Goal: Transaction & Acquisition: Purchase product/service

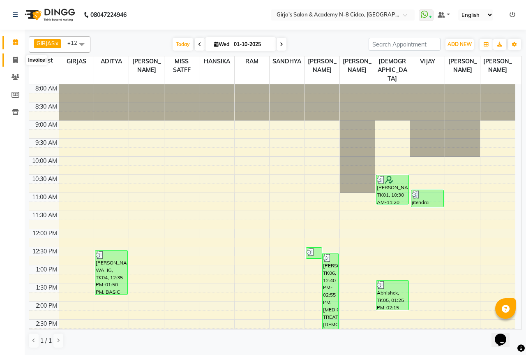
click at [15, 57] on icon at bounding box center [15, 60] width 5 height 6
select select "66"
select select "service"
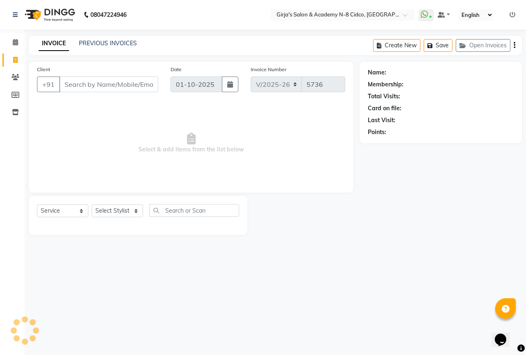
select select "66554"
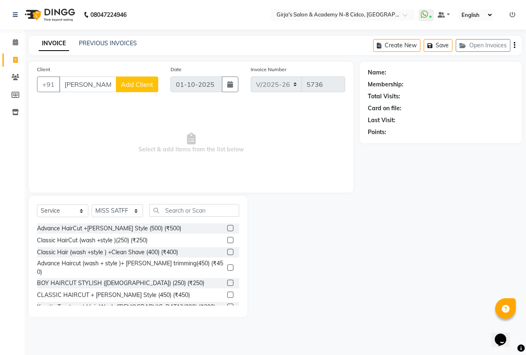
click at [92, 85] on input "DR KIRTI" at bounding box center [87, 84] width 57 height 16
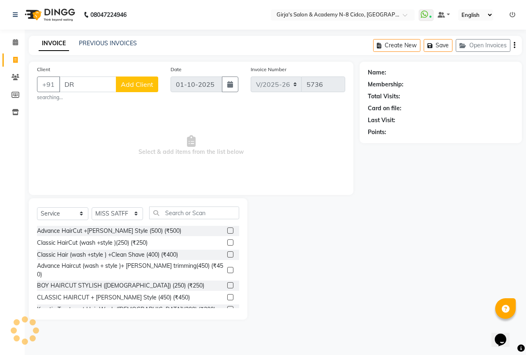
type input "D"
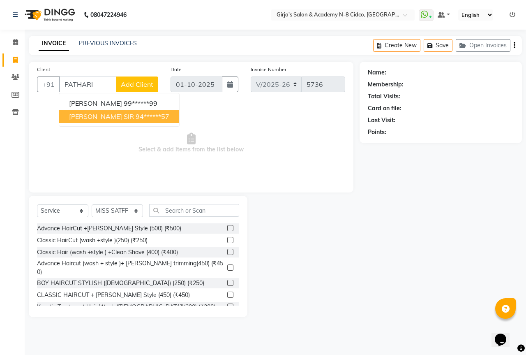
click at [97, 115] on span "PATHARIKAR SIR" at bounding box center [101, 116] width 65 height 8
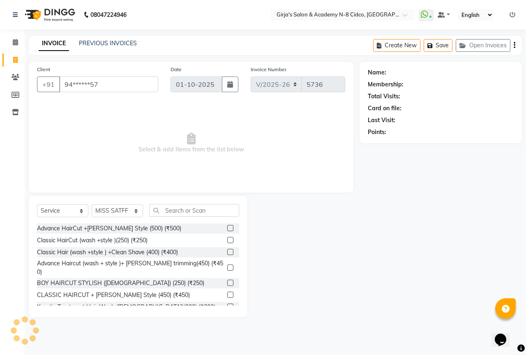
type input "94******57"
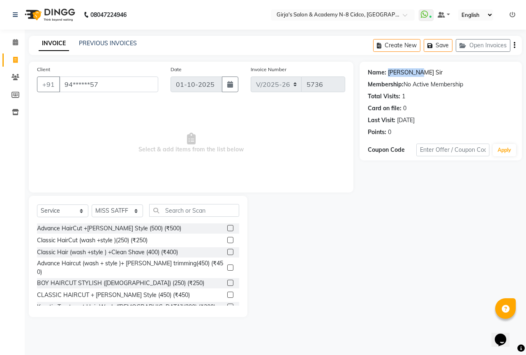
drag, startPoint x: 386, startPoint y: 71, endPoint x: 415, endPoint y: 71, distance: 29.2
click at [415, 71] on div "Name: Patharikar Sir" at bounding box center [441, 72] width 146 height 9
copy div "Patharikar"
drag, startPoint x: 421, startPoint y: 227, endPoint x: 411, endPoint y: 142, distance: 85.7
click at [421, 226] on div "Name: Patharikar Sir Membership: No Active Membership Total Visits: 1 Card on f…" at bounding box center [444, 189] width 169 height 255
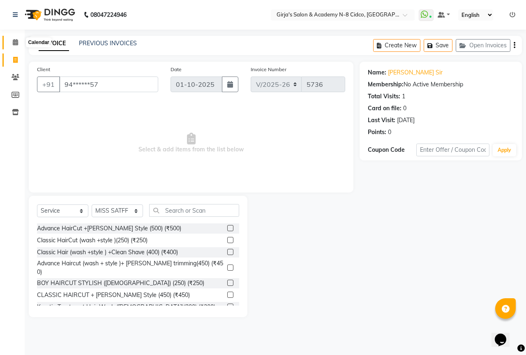
click at [16, 40] on icon at bounding box center [15, 42] width 5 height 6
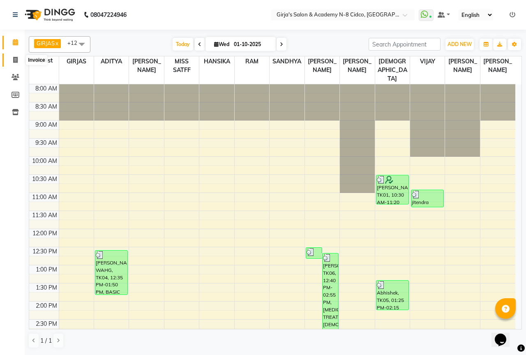
click at [15, 59] on icon at bounding box center [15, 60] width 5 height 6
select select "66"
select select "service"
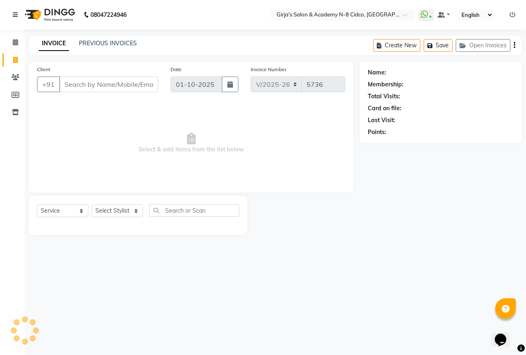
click at [84, 85] on input "Client" at bounding box center [108, 84] width 99 height 16
select select "66554"
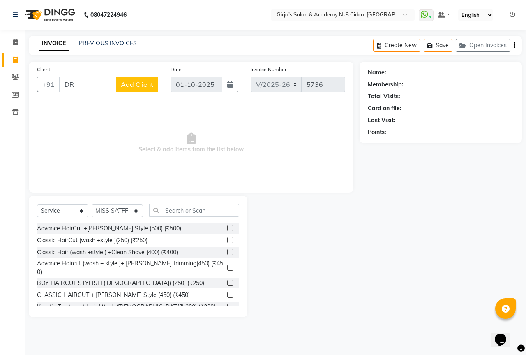
click at [76, 83] on input "DR" at bounding box center [87, 84] width 57 height 16
type input "D"
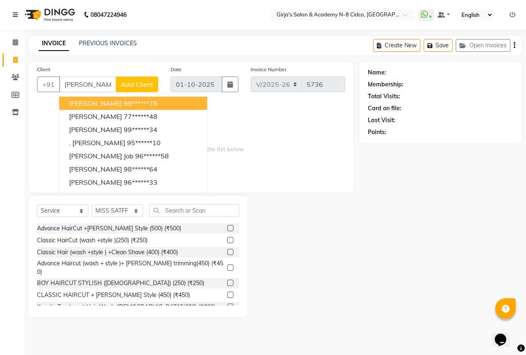
click at [62, 85] on input "kirti" at bounding box center [87, 84] width 57 height 16
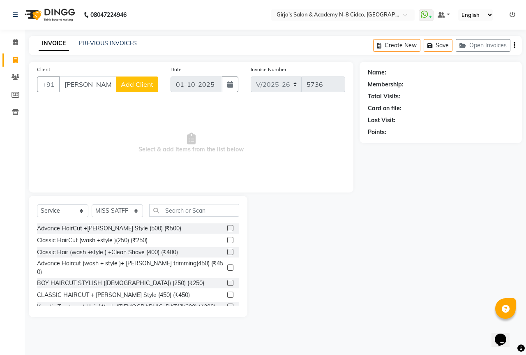
click at [95, 85] on input "dr kirti" at bounding box center [87, 84] width 57 height 16
type input "d"
click at [14, 44] on icon at bounding box center [15, 42] width 5 height 6
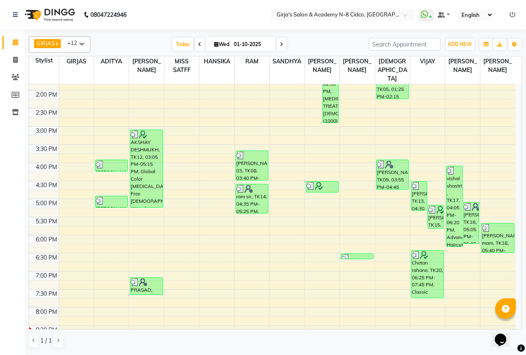
scroll to position [42, 0]
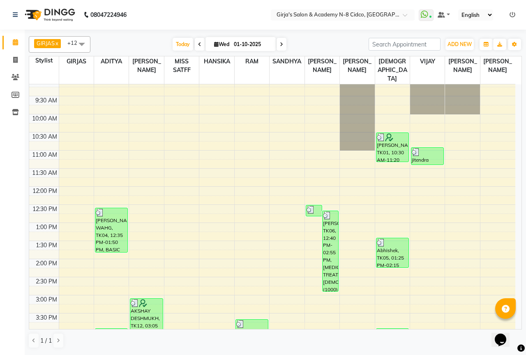
click at [198, 44] on icon at bounding box center [199, 44] width 3 height 5
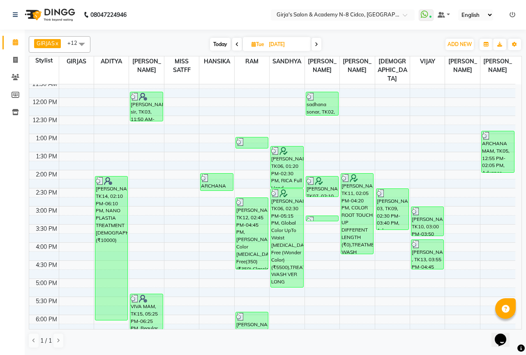
scroll to position [125, 0]
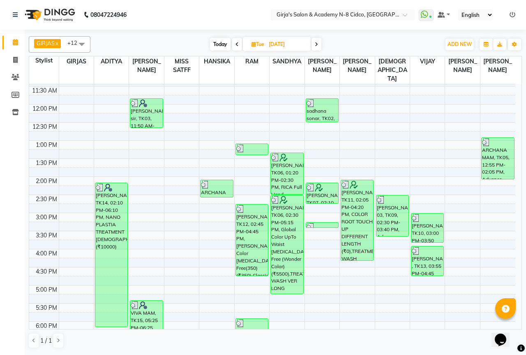
click at [236, 44] on icon at bounding box center [237, 44] width 3 height 5
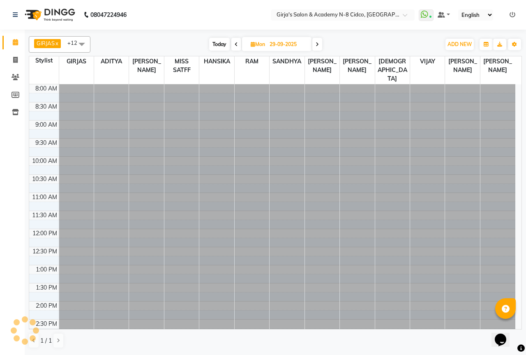
scroll to position [289, 0]
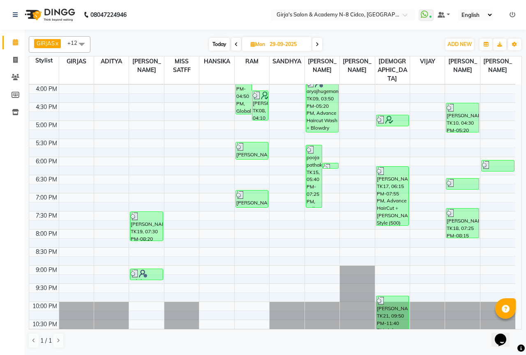
click at [233, 45] on span at bounding box center [236, 44] width 10 height 13
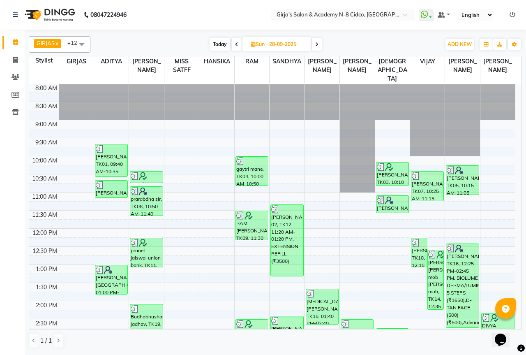
scroll to position [0, 0]
click at [236, 44] on icon at bounding box center [236, 44] width 3 height 5
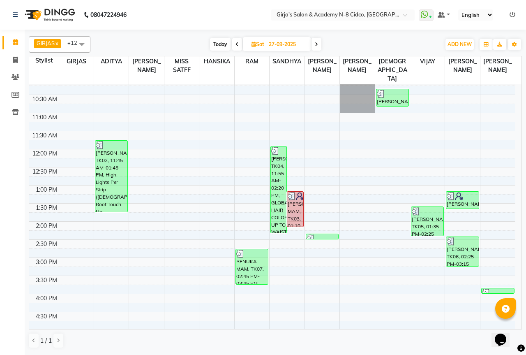
scroll to position [83, 0]
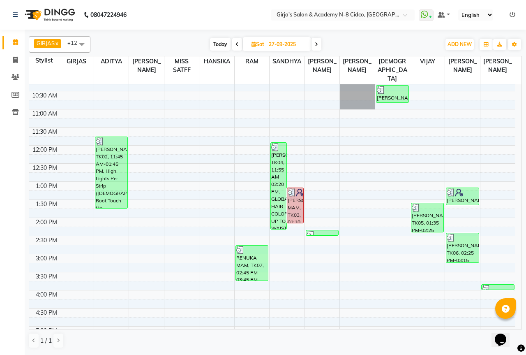
click at [238, 44] on icon at bounding box center [237, 44] width 3 height 5
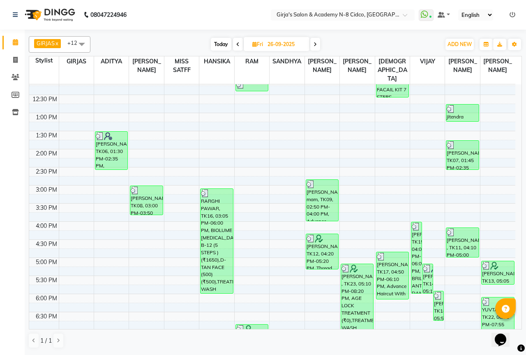
scroll to position [207, 0]
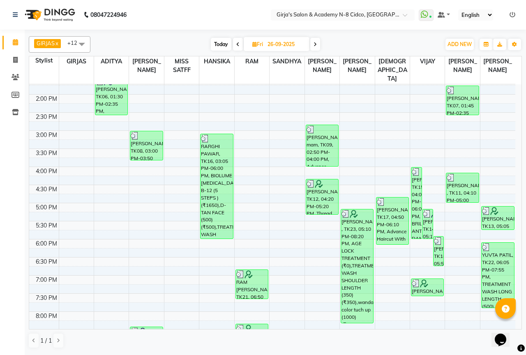
click at [238, 44] on icon at bounding box center [237, 44] width 3 height 5
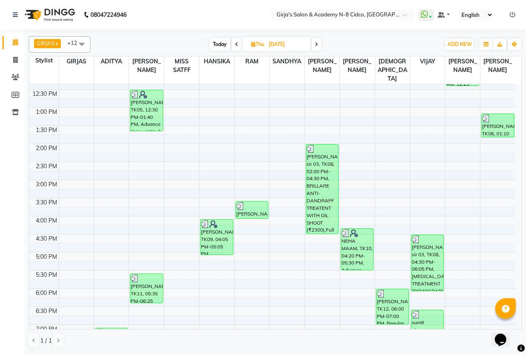
scroll to position [42, 0]
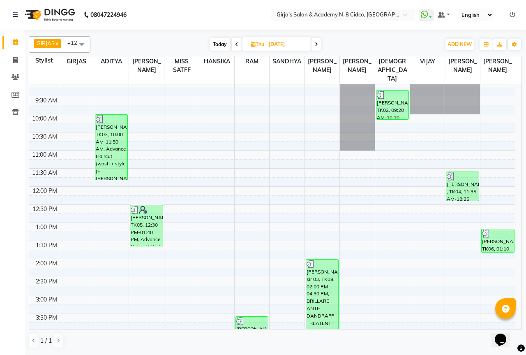
click at [235, 42] on icon at bounding box center [236, 44] width 3 height 5
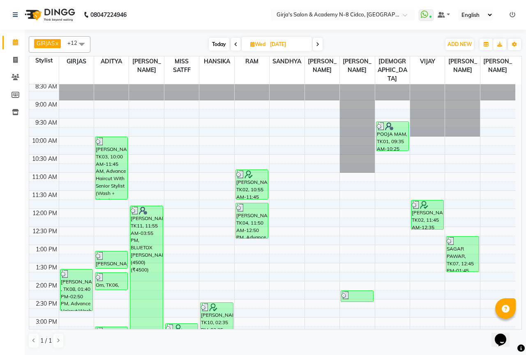
scroll to position [0, 0]
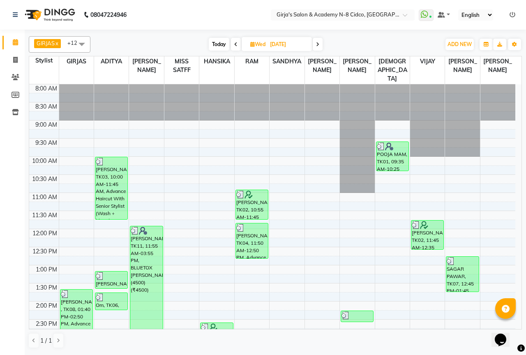
click at [233, 43] on span at bounding box center [236, 44] width 10 height 13
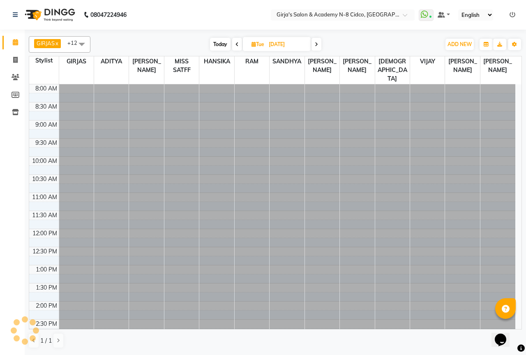
type input "23-09-2025"
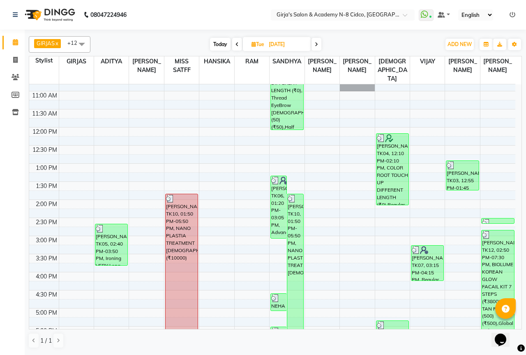
scroll to position [83, 0]
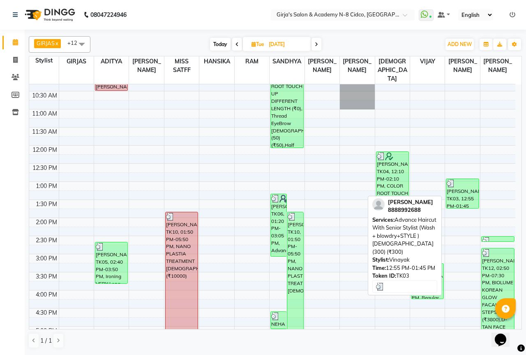
click at [459, 183] on div "Dr.amol pathrikar, TK03, 12:55 PM-01:45 PM, Advance Haircut With Senior Stylist…" at bounding box center [462, 193] width 32 height 29
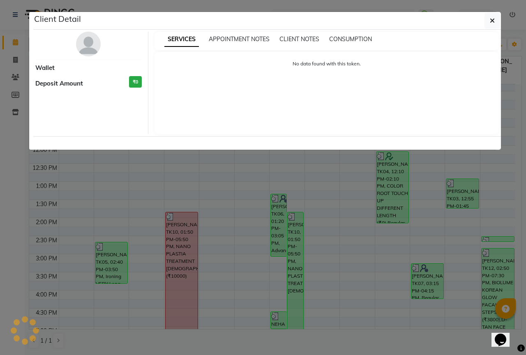
select select "3"
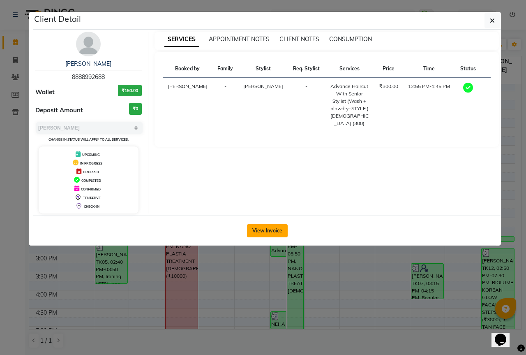
click at [275, 225] on button "View Invoice" at bounding box center [267, 230] width 41 height 13
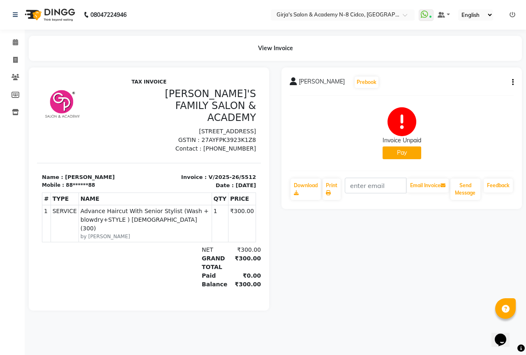
click at [328, 81] on span "[PERSON_NAME]" at bounding box center [322, 83] width 46 height 12
drag, startPoint x: 300, startPoint y: 82, endPoint x: 347, endPoint y: 80, distance: 47.3
click at [347, 80] on div "Dr.amol pathrikar Prebook" at bounding box center [335, 82] width 90 height 13
copy span "[PERSON_NAME]"
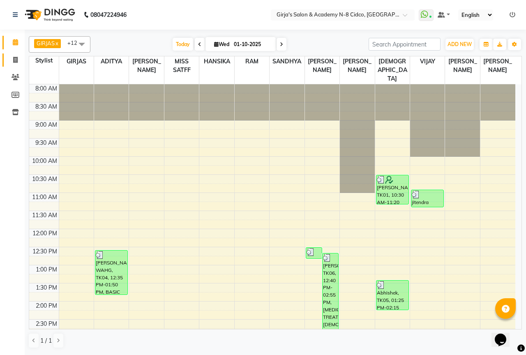
scroll to position [289, 0]
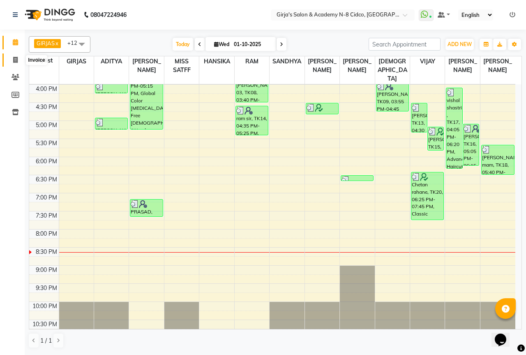
click at [16, 60] on icon at bounding box center [15, 60] width 5 height 6
select select "service"
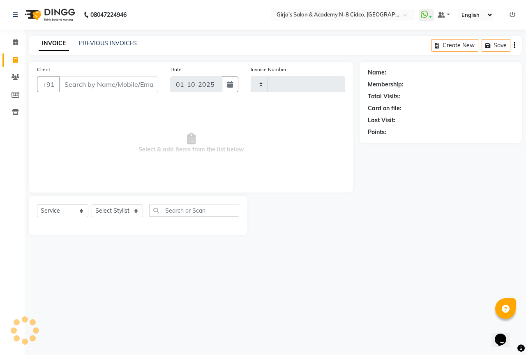
type input "5736"
select select "66"
select select "66554"
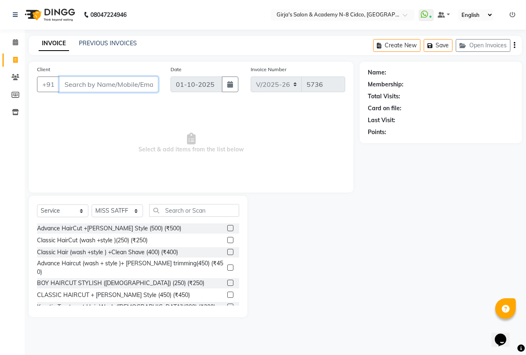
drag, startPoint x: 16, startPoint y: 60, endPoint x: 118, endPoint y: 82, distance: 104.6
click at [118, 82] on input "Client" at bounding box center [108, 84] width 99 height 16
click at [72, 82] on input "Client" at bounding box center [108, 84] width 99 height 16
paste input "[PERSON_NAME]"
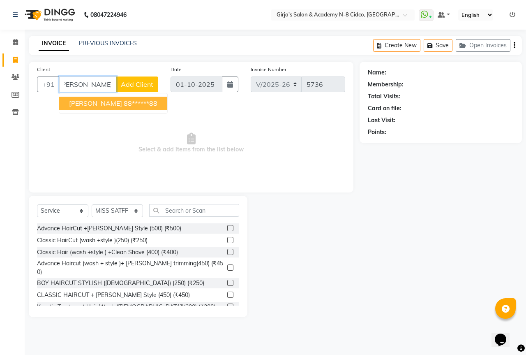
click at [107, 105] on span "[PERSON_NAME]" at bounding box center [95, 103] width 53 height 8
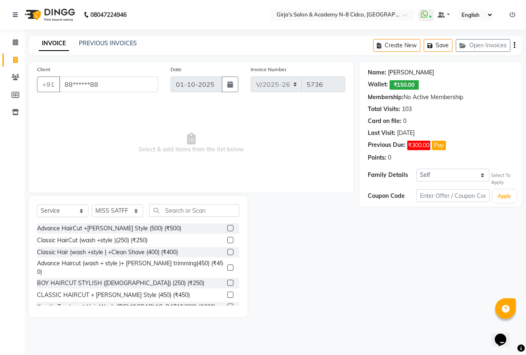
click at [407, 74] on link "Dr.amol Pathrikar" at bounding box center [411, 72] width 46 height 9
click at [126, 81] on input "88******88" at bounding box center [108, 84] width 99 height 16
type input "8"
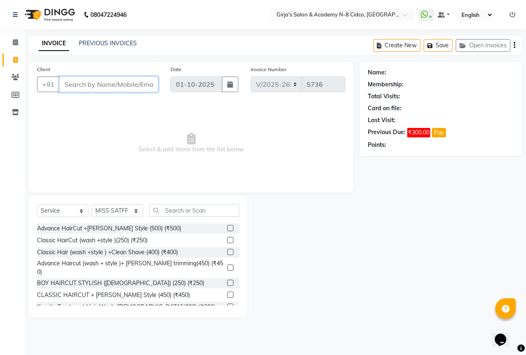
click at [69, 83] on input "Client" at bounding box center [108, 84] width 99 height 16
paste input "8605059646"
type input "8605059646"
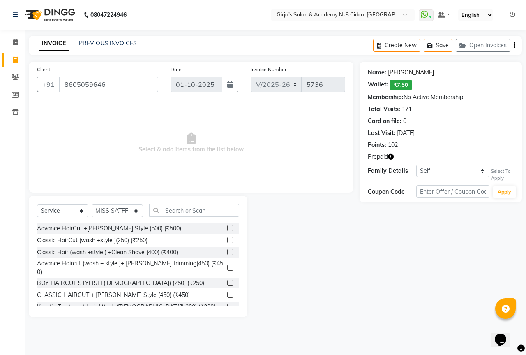
click at [421, 72] on link "Dr.kriti Pathrikar" at bounding box center [411, 72] width 46 height 9
drag, startPoint x: 109, startPoint y: 214, endPoint x: 107, endPoint y: 209, distance: 5.3
click at [108, 214] on select "Select Stylist ADITYA [PERSON_NAME] BEAUTY M GIRJAS [PERSON_NAME] MISS [PERSON_…" at bounding box center [117, 210] width 51 height 13
select select "42871"
click at [92, 204] on select "Select Stylist ADITYA [PERSON_NAME] BEAUTY M GIRJAS [PERSON_NAME] MISS [PERSON_…" at bounding box center [117, 210] width 51 height 13
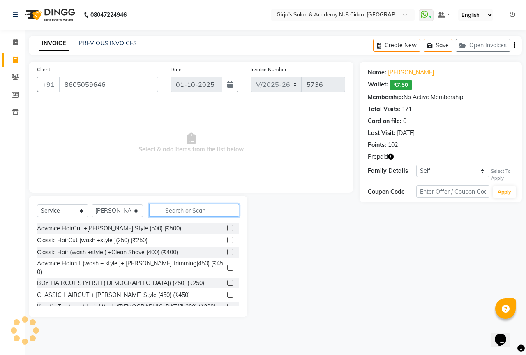
click at [184, 210] on input "text" at bounding box center [194, 210] width 90 height 13
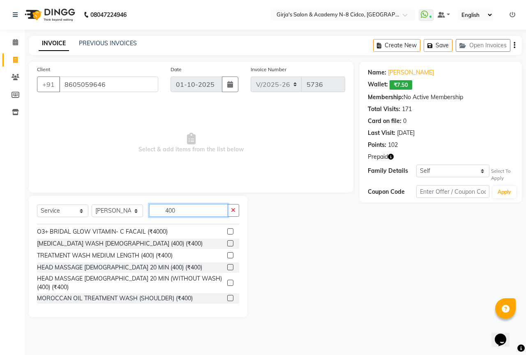
scroll to position [452, 0]
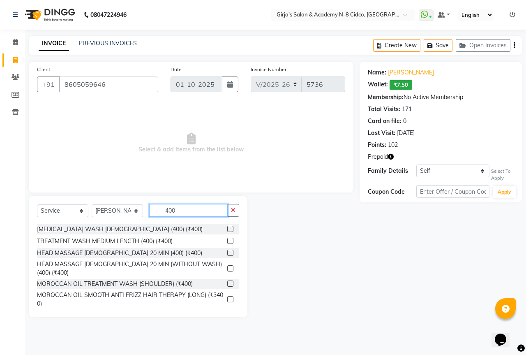
type input "400"
click at [227, 265] on label at bounding box center [230, 268] width 6 height 6
click at [227, 266] on input "checkbox" at bounding box center [229, 268] width 5 height 5
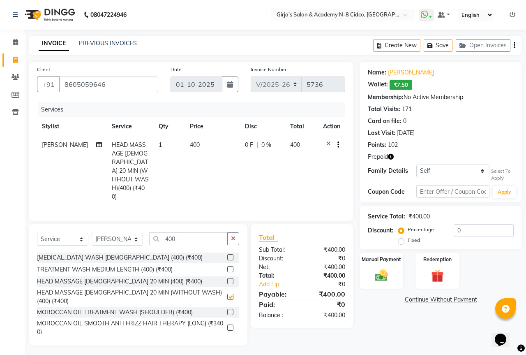
checkbox input "false"
click at [193, 232] on input "400" at bounding box center [188, 238] width 79 height 13
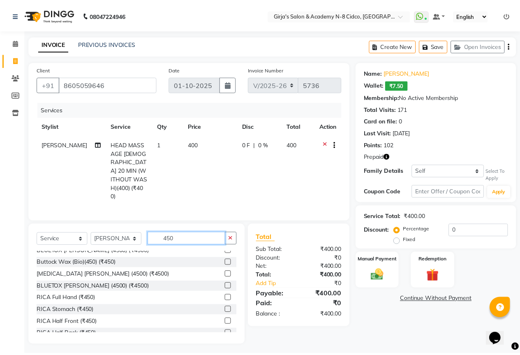
scroll to position [139, 0]
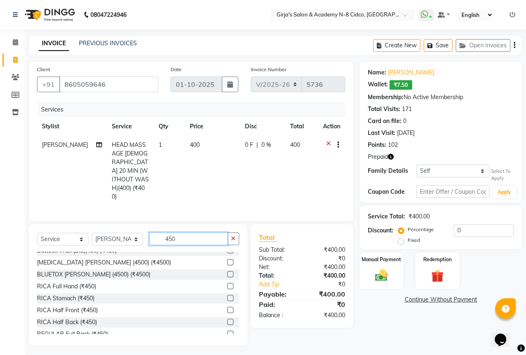
type input "450"
click at [227, 283] on label at bounding box center [230, 286] width 6 height 6
click at [227, 284] on input "checkbox" at bounding box center [229, 286] width 5 height 5
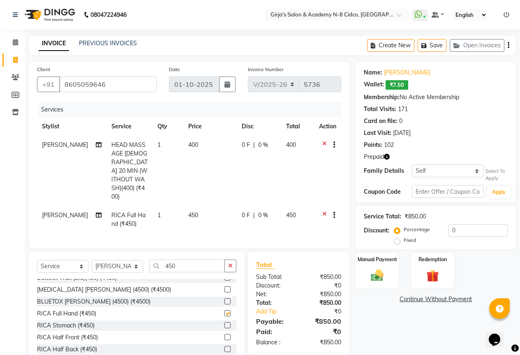
checkbox input "false"
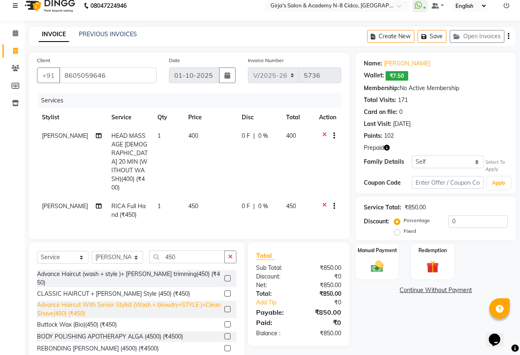
scroll to position [0, 0]
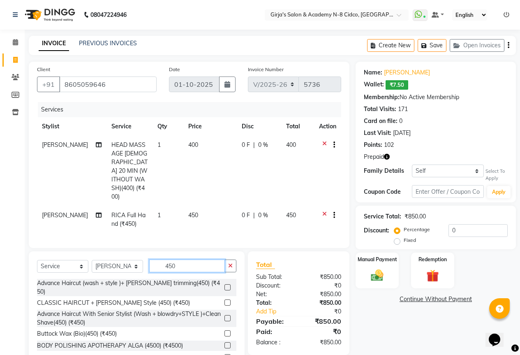
click at [186, 259] on input "450" at bounding box center [187, 265] width 76 height 13
click at [187, 259] on input "450" at bounding box center [187, 265] width 76 height 13
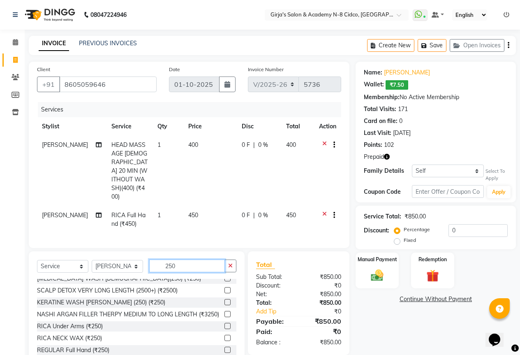
scroll to position [411, 0]
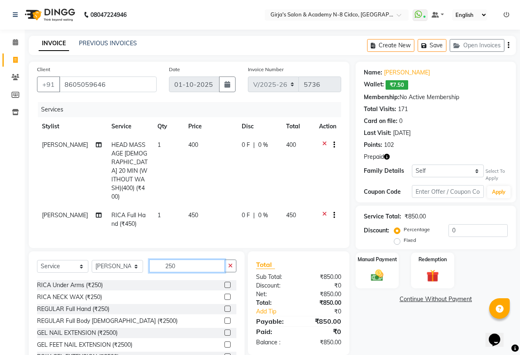
type input "250"
click at [224, 282] on label at bounding box center [227, 285] width 6 height 6
click at [224, 282] on input "checkbox" at bounding box center [226, 284] width 5 height 5
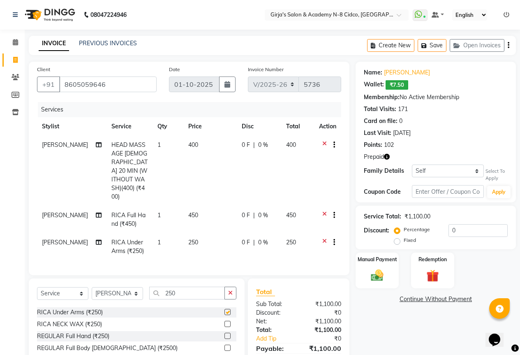
checkbox input "false"
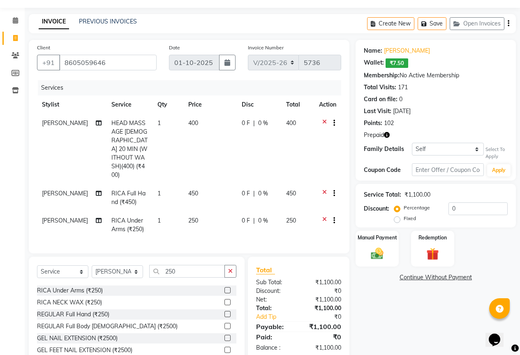
scroll to position [41, 0]
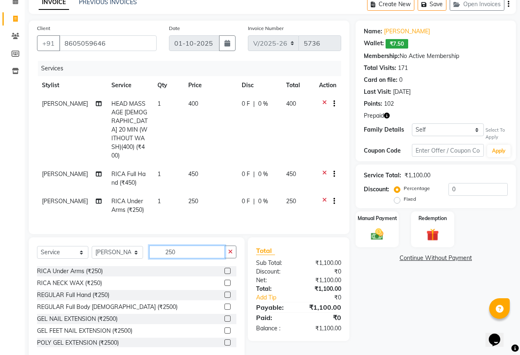
click at [201, 245] on input "250" at bounding box center [187, 251] width 76 height 13
click at [188, 104] on span "400" at bounding box center [193, 103] width 10 height 7
select select "42871"
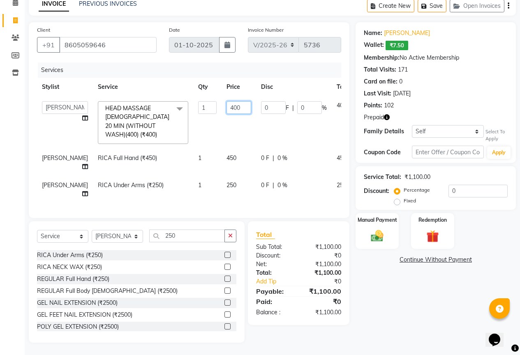
click at [226, 105] on input "400" at bounding box center [238, 107] width 25 height 13
type input "500"
click at [295, 131] on tr "ADITYA ANIKET BEAUTY M GIRJAS HANSIKA KOMAL MISS SATFF MONA PATYARK RAM SAHIL S…" at bounding box center [210, 122] width 346 height 53
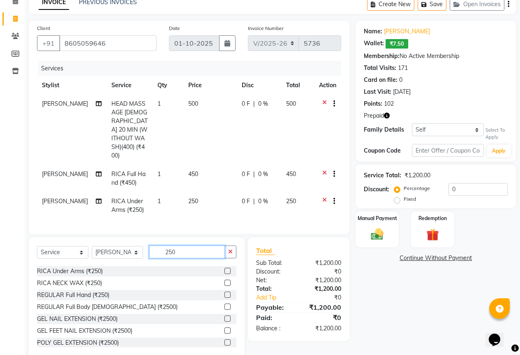
click at [182, 245] on input "250" at bounding box center [187, 251] width 76 height 13
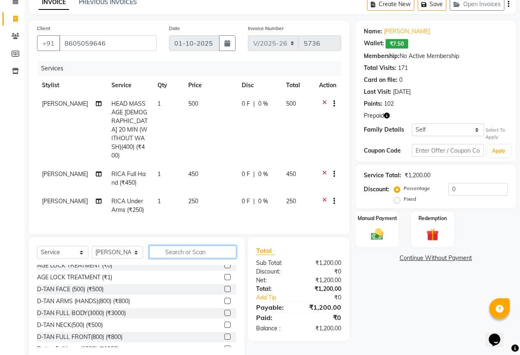
click at [173, 245] on input "text" at bounding box center [192, 251] width 87 height 13
click at [209, 245] on input "text" at bounding box center [192, 251] width 87 height 13
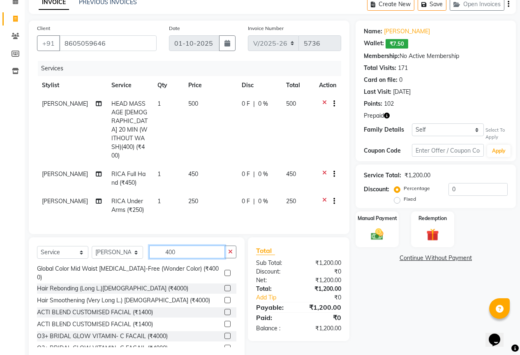
scroll to position [411, 0]
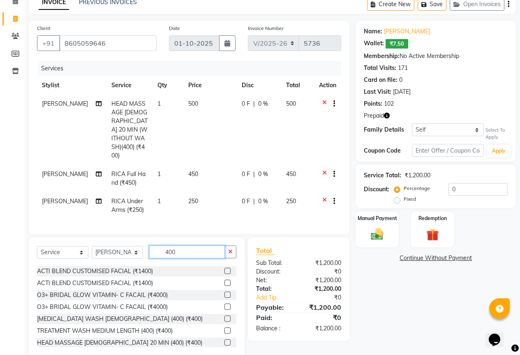
type input "400"
click at [224, 327] on label at bounding box center [227, 330] width 6 height 6
click at [224, 328] on input "checkbox" at bounding box center [226, 330] width 5 height 5
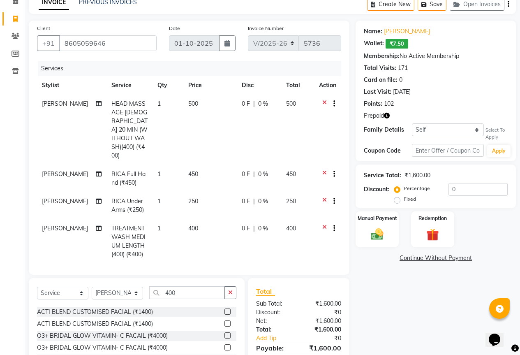
checkbox input "false"
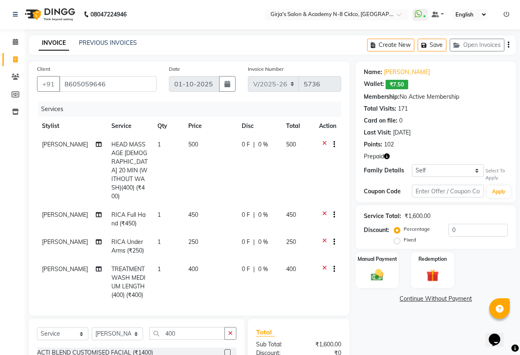
scroll to position [0, 0]
click at [446, 172] on select "Self Dr.amol pathrikar" at bounding box center [448, 170] width 72 height 13
click at [412, 164] on select "Self Dr.amol pathrikar" at bounding box center [448, 170] width 72 height 13
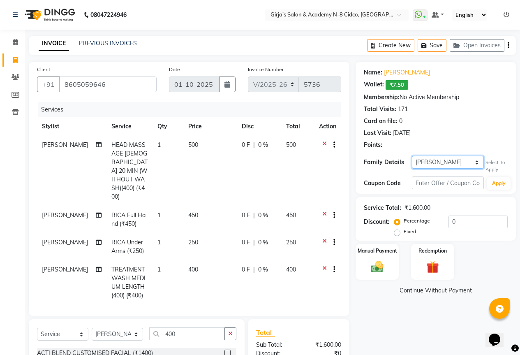
click at [448, 159] on select "Self Dr.amol pathrikar" at bounding box center [448, 162] width 72 height 13
select select "self"
click at [412, 156] on select "Self Dr.amol pathrikar" at bounding box center [448, 162] width 72 height 13
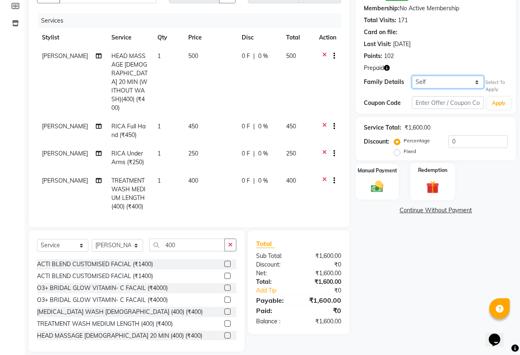
scroll to position [90, 0]
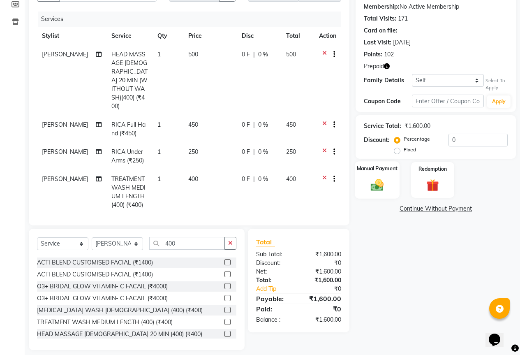
click at [381, 179] on img at bounding box center [377, 185] width 21 height 15
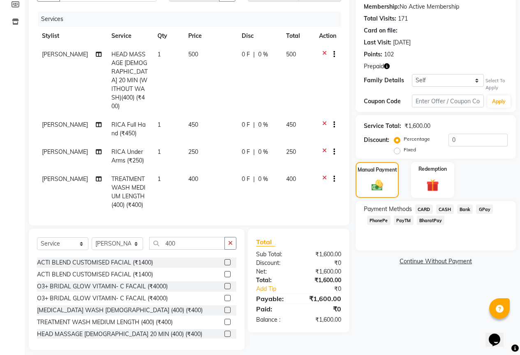
click at [444, 209] on span "CASH" at bounding box center [445, 208] width 18 height 9
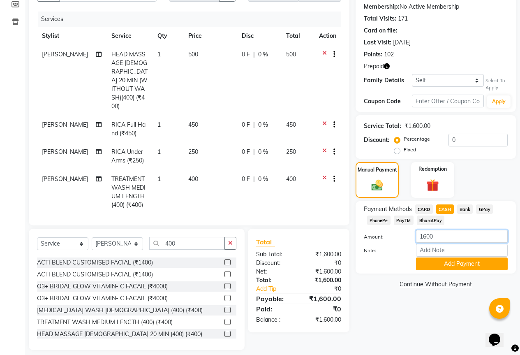
click at [445, 235] on input "1600" at bounding box center [462, 236] width 92 height 13
type input "1"
type input "00"
click at [467, 263] on button "Add Payment" at bounding box center [462, 263] width 92 height 13
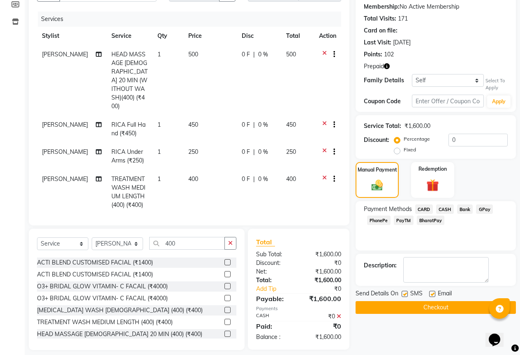
click at [440, 309] on button "Checkout" at bounding box center [436, 307] width 160 height 13
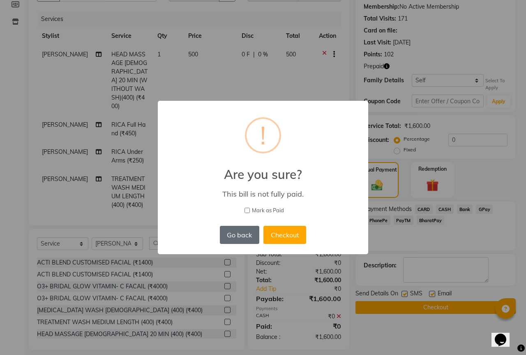
click at [246, 234] on button "Go back" at bounding box center [239, 235] width 39 height 18
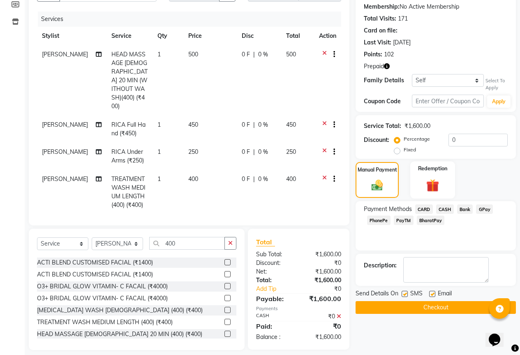
click at [441, 183] on img at bounding box center [432, 186] width 21 height 16
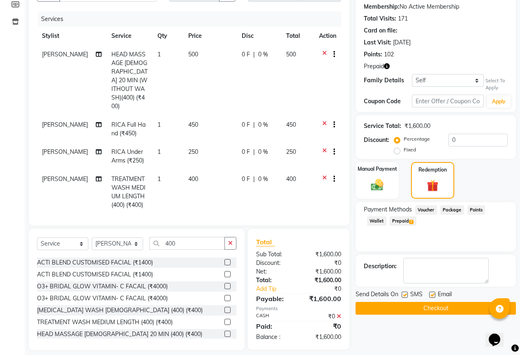
click at [390, 223] on span "Prepaid 2" at bounding box center [403, 220] width 27 height 9
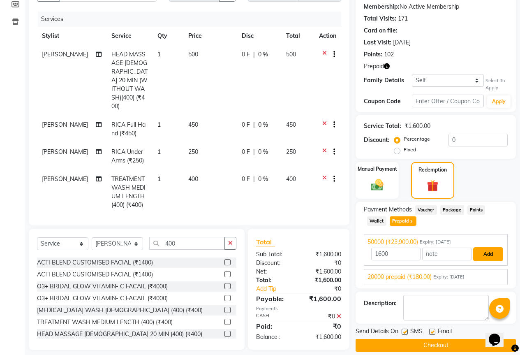
click at [492, 253] on button "Add" at bounding box center [488, 254] width 30 height 14
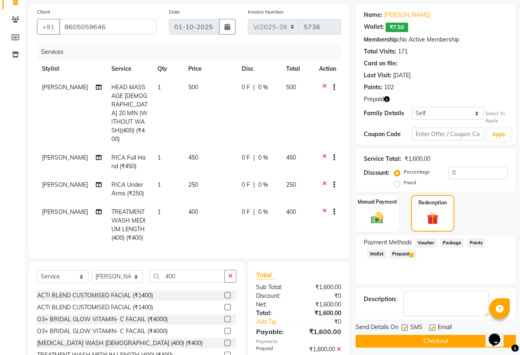
scroll to position [99, 0]
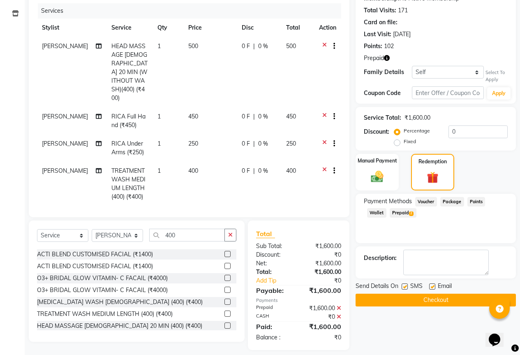
click at [390, 212] on span "Prepaid 2" at bounding box center [403, 212] width 27 height 9
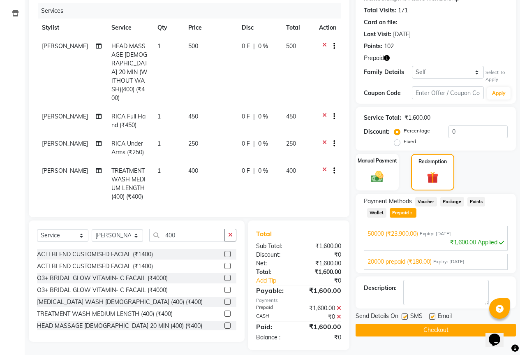
drag, startPoint x: 449, startPoint y: 242, endPoint x: 518, endPoint y: 236, distance: 69.7
click at [517, 237] on div "Name: Dr.kriti Pathrikar Wallet: ₹7.50 Membership: No Active Membership Total V…" at bounding box center [439, 156] width 166 height 387
click at [433, 330] on button "Checkout" at bounding box center [436, 330] width 160 height 13
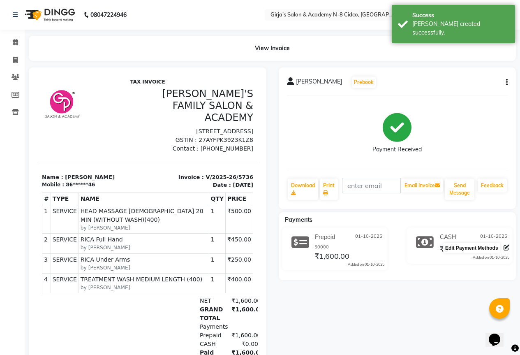
click at [506, 248] on icon at bounding box center [507, 248] width 6 height 6
select select "1"
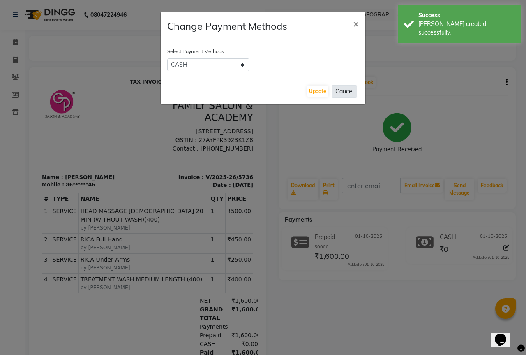
click at [343, 91] on button "Cancel" at bounding box center [344, 91] width 25 height 13
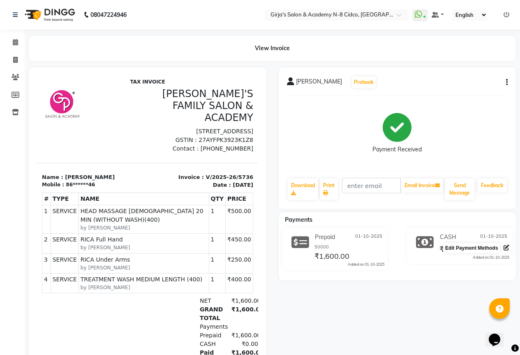
click at [506, 246] on icon at bounding box center [507, 248] width 6 height 6
select select "1"
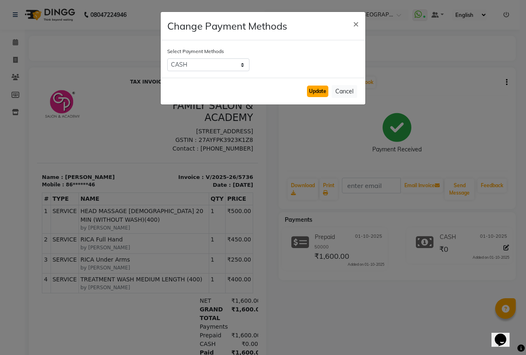
click at [318, 90] on button "Update" at bounding box center [317, 92] width 21 height 12
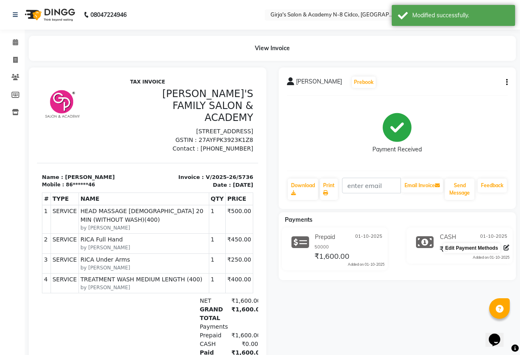
click at [505, 246] on icon at bounding box center [507, 248] width 6 height 6
select select "1"
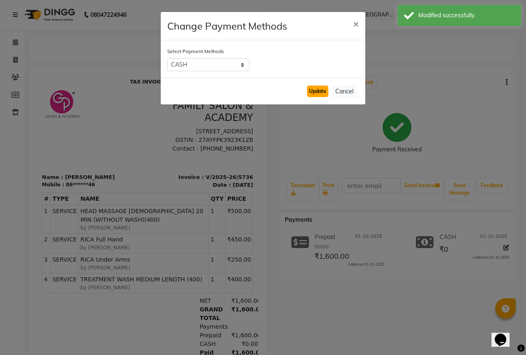
click at [316, 90] on button "Update" at bounding box center [317, 92] width 21 height 12
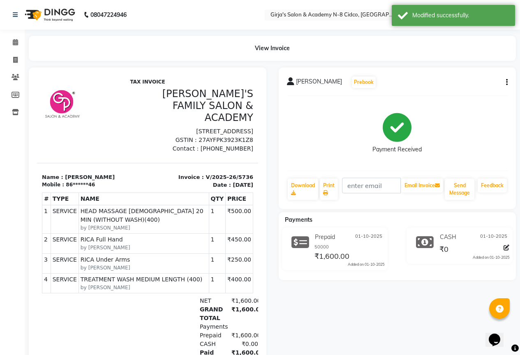
drag, startPoint x: 434, startPoint y: 240, endPoint x: 441, endPoint y: 242, distance: 7.3
click at [441, 242] on div "CASH 01-10-2025" at bounding box center [474, 237] width 72 height 13
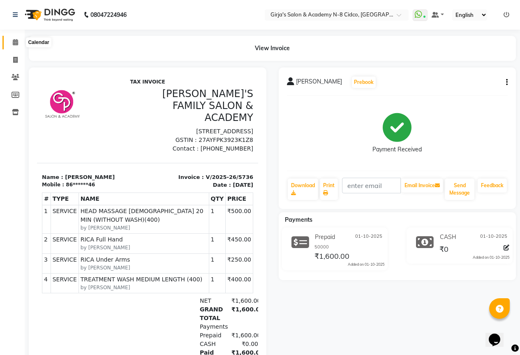
click at [15, 42] on icon at bounding box center [15, 42] width 5 height 6
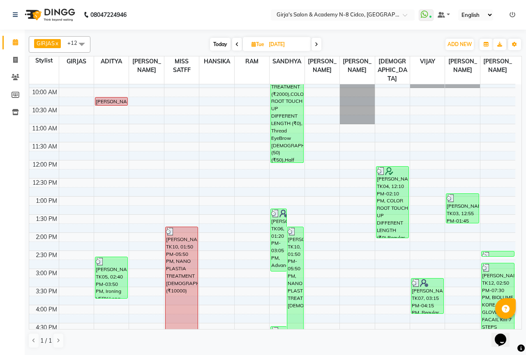
scroll to position [164, 0]
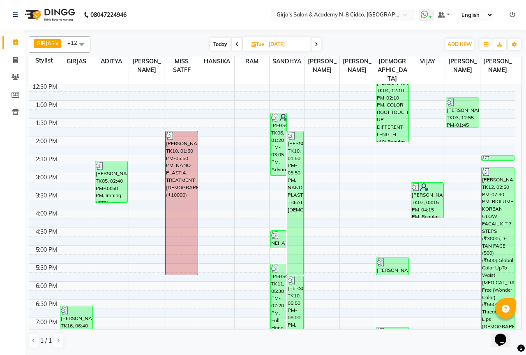
click at [252, 46] on icon at bounding box center [254, 44] width 5 height 5
select select "9"
select select "2025"
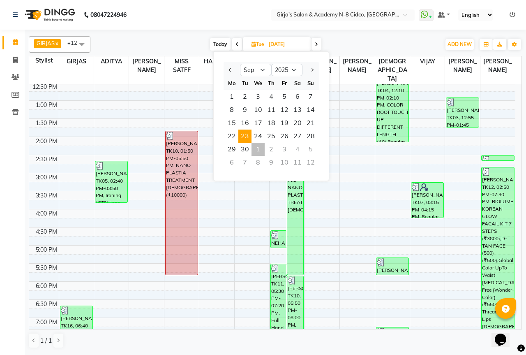
click at [260, 152] on div "1" at bounding box center [258, 149] width 13 height 13
type input "01-10-2025"
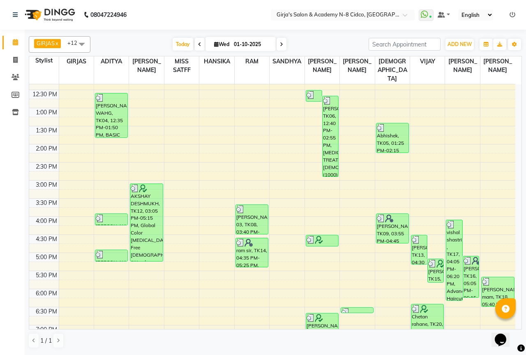
scroll to position [83, 0]
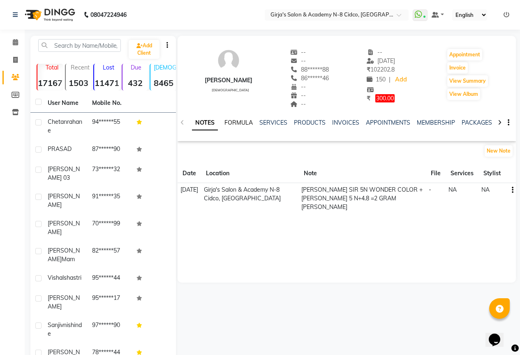
click at [240, 121] on link "FORMULA" at bounding box center [238, 122] width 28 height 7
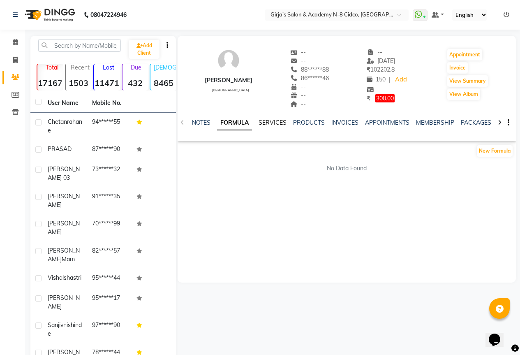
click at [272, 123] on link "SERVICES" at bounding box center [273, 122] width 28 height 7
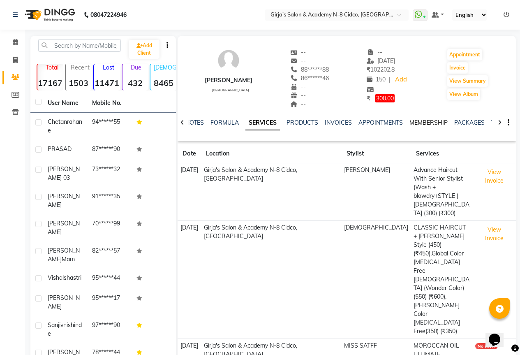
click at [432, 120] on link "MEMBERSHIP" at bounding box center [428, 122] width 38 height 7
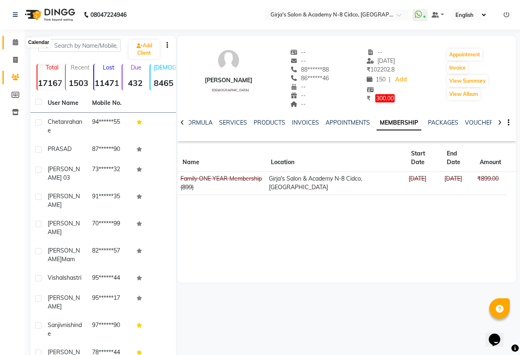
click at [13, 42] on icon at bounding box center [15, 42] width 5 height 6
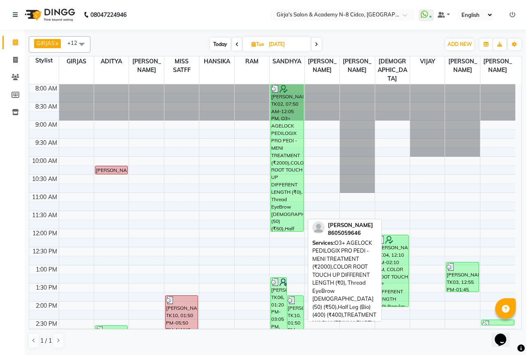
click at [280, 150] on div "dr.kriti pathrikar, TK02, 07:50 AM-12:05 PM, O3+ AGELOCK PEDILOGIX PRO PEDI -ME…" at bounding box center [287, 157] width 32 height 147
select select "3"
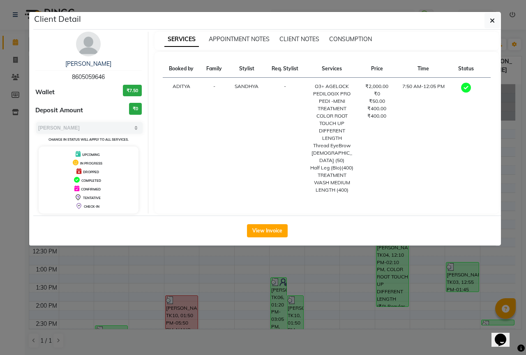
drag, startPoint x: 69, startPoint y: 78, endPoint x: 111, endPoint y: 74, distance: 42.1
click at [111, 74] on div "dr.kriti pathrikar 8605059646" at bounding box center [88, 71] width 106 height 22
copy span "8605059646"
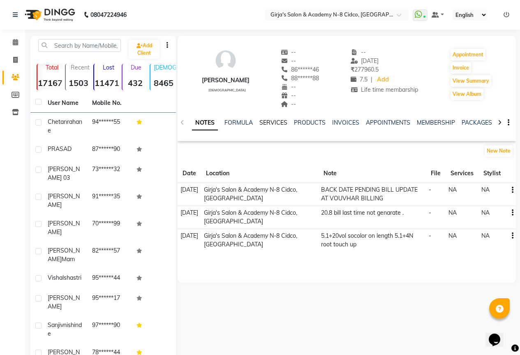
click at [269, 122] on link "SERVICES" at bounding box center [273, 122] width 28 height 7
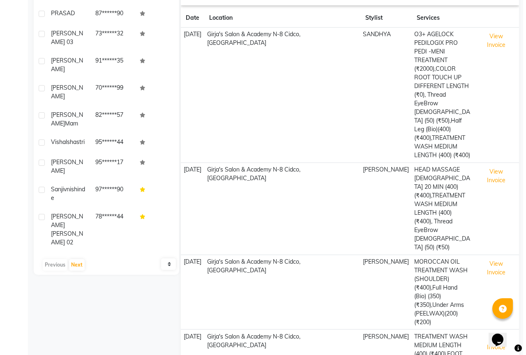
scroll to position [164, 0]
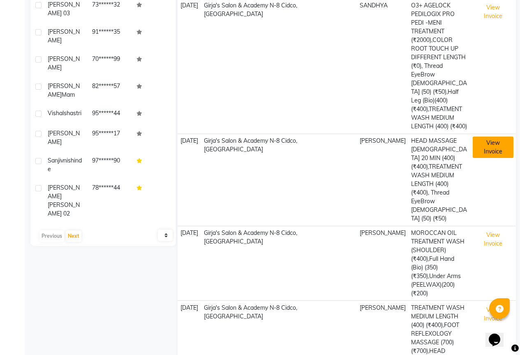
click at [499, 136] on button "View Invoice" at bounding box center [493, 146] width 41 height 21
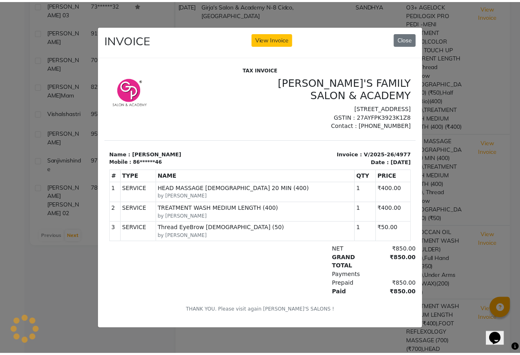
scroll to position [0, 0]
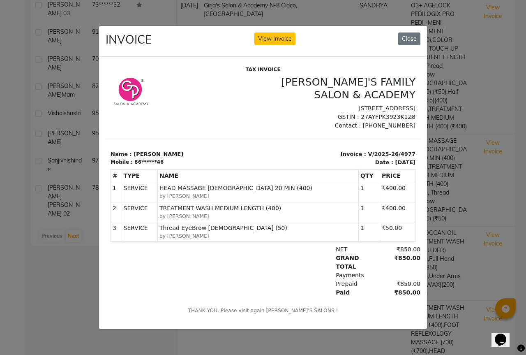
drag, startPoint x: 411, startPoint y: 38, endPoint x: 395, endPoint y: 42, distance: 16.5
click at [410, 38] on button "Close" at bounding box center [409, 38] width 22 height 13
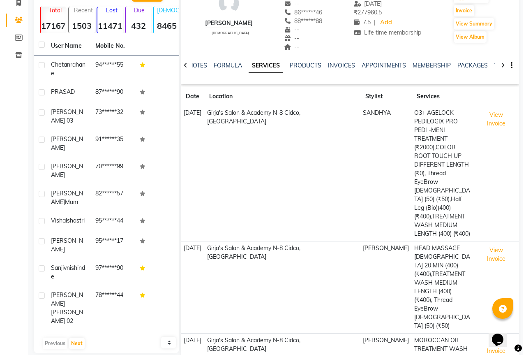
scroll to position [41, 0]
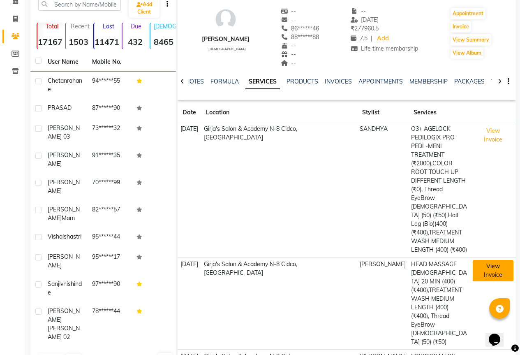
click at [498, 260] on button "View Invoice" at bounding box center [493, 270] width 41 height 21
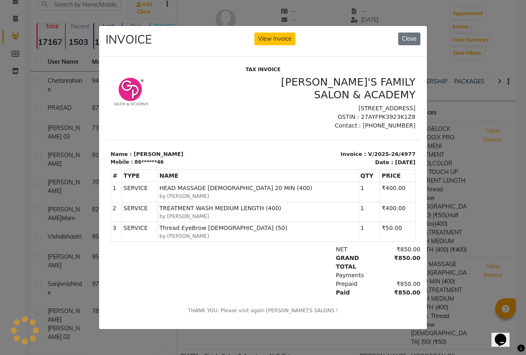
scroll to position [0, 0]
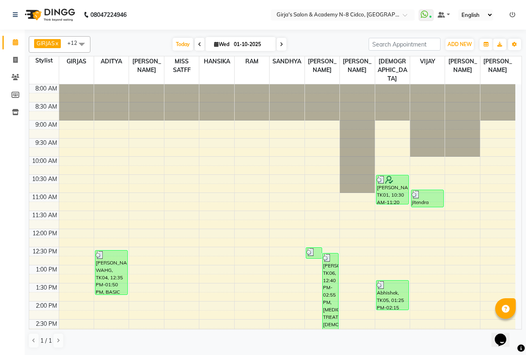
scroll to position [288, 0]
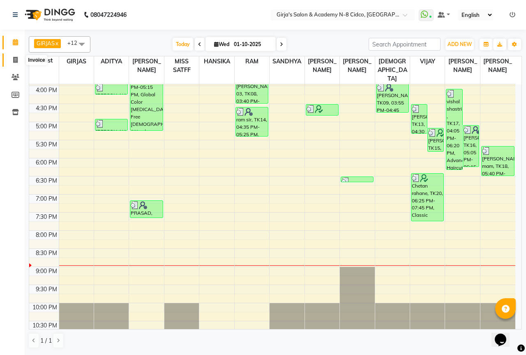
click at [16, 61] on icon at bounding box center [15, 60] width 5 height 6
select select "66"
select select "service"
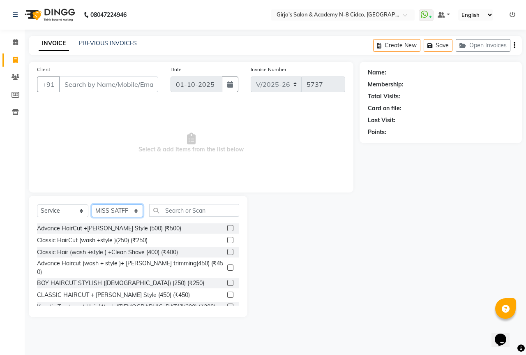
drag, startPoint x: 136, startPoint y: 213, endPoint x: 136, endPoint y: 205, distance: 7.8
click at [136, 213] on select "Select Stylist ADITYA [PERSON_NAME] BEAUTY M GIRJAS [PERSON_NAME] MISS [PERSON_…" at bounding box center [117, 210] width 51 height 13
select select "40690"
click at [92, 204] on select "Select Stylist ADITYA [PERSON_NAME] BEAUTY M GIRJAS [PERSON_NAME] MISS [PERSON_…" at bounding box center [117, 210] width 51 height 13
click at [173, 210] on input "text" at bounding box center [194, 210] width 90 height 13
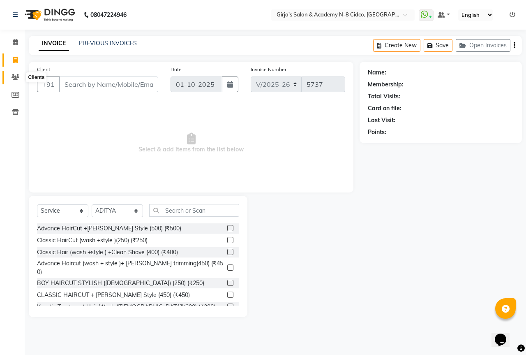
click at [10, 77] on span at bounding box center [15, 77] width 14 height 9
click at [17, 44] on icon at bounding box center [15, 42] width 5 height 6
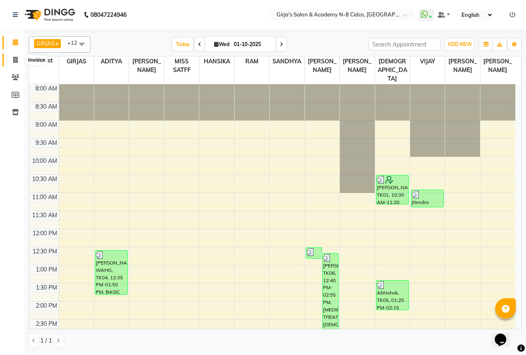
click at [15, 60] on icon at bounding box center [15, 60] width 5 height 6
select select "66"
select select "service"
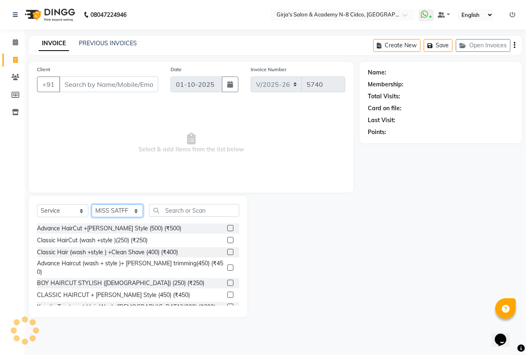
click at [113, 209] on select "Select Stylist ADITYA ANIKET BEAUTY M GIRJAS HANSIKA KOMAL MISS SATFF MONA PATY…" at bounding box center [117, 210] width 51 height 13
select select "6470"
click at [92, 204] on select "Select Stylist ADITYA ANIKET BEAUTY M GIRJAS HANSIKA KOMAL MISS SATFF MONA PATY…" at bounding box center [117, 210] width 51 height 13
click at [185, 213] on input "text" at bounding box center [194, 210] width 90 height 13
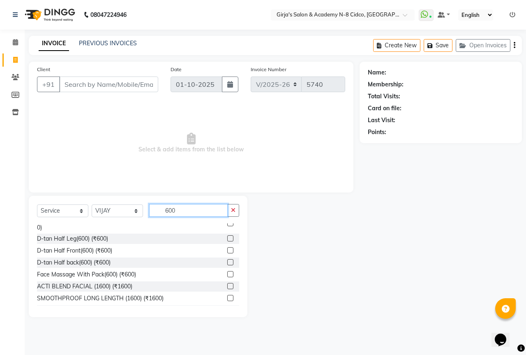
scroll to position [82, 0]
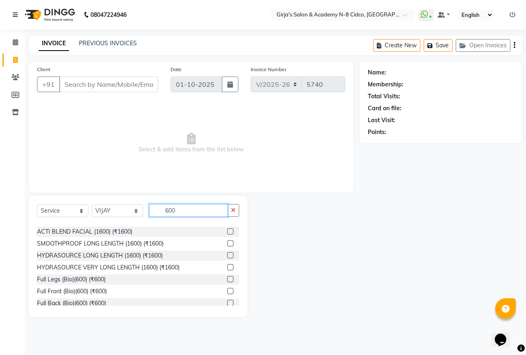
type input "600"
click at [138, 86] on input "Client" at bounding box center [108, 84] width 99 height 16
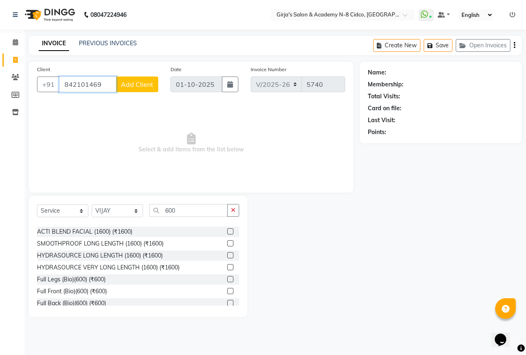
type input "8421014690"
click at [66, 86] on input "8421014690" at bounding box center [87, 84] width 57 height 16
click at [65, 86] on input "8421014690" at bounding box center [87, 84] width 57 height 16
click at [110, 86] on input "8421014690" at bounding box center [87, 84] width 57 height 16
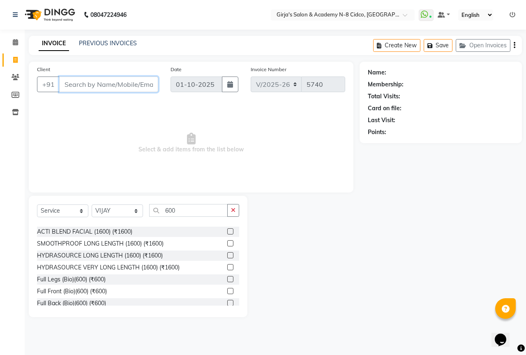
click at [92, 83] on input "Client" at bounding box center [108, 84] width 99 height 16
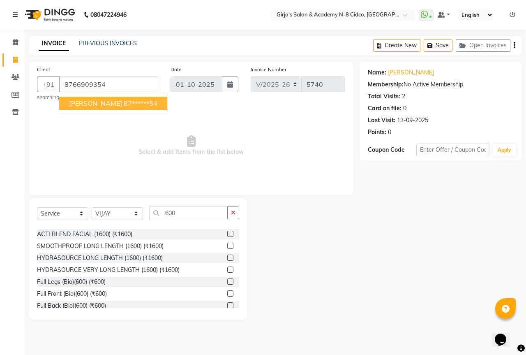
click at [124, 102] on ngb-highlight "87******54" at bounding box center [141, 103] width 34 height 8
type input "87******54"
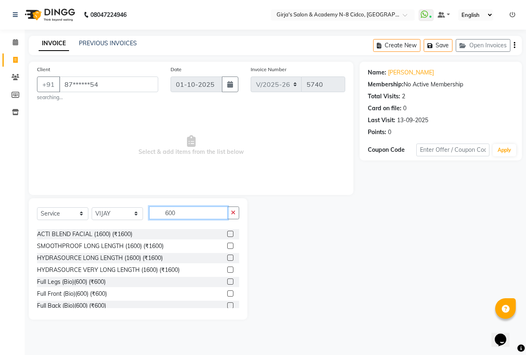
click at [192, 213] on input "600" at bounding box center [188, 212] width 79 height 13
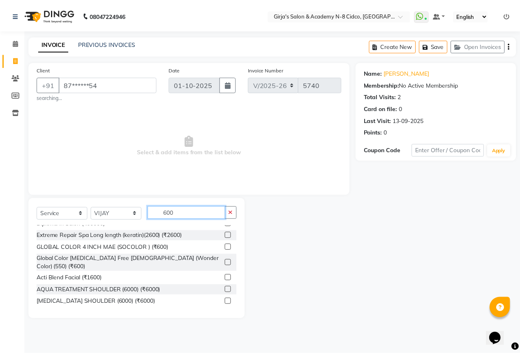
scroll to position [370, 0]
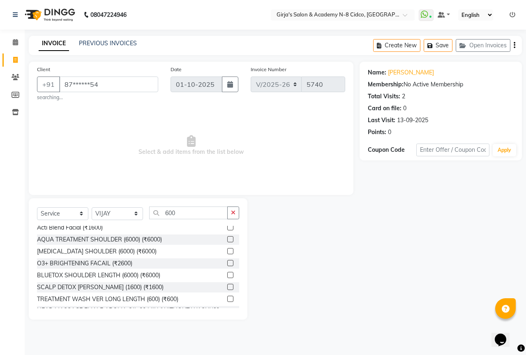
click at [227, 296] on label at bounding box center [230, 299] width 6 height 6
click at [227, 296] on input "checkbox" at bounding box center [229, 298] width 5 height 5
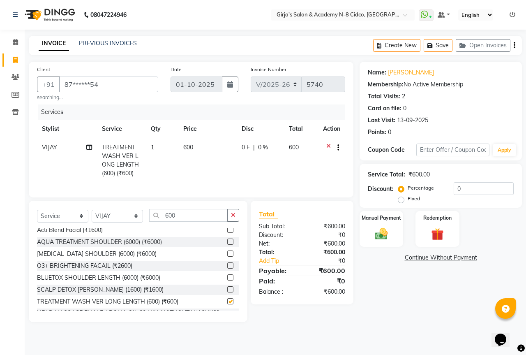
checkbox input "false"
click at [385, 226] on img at bounding box center [381, 233] width 21 height 15
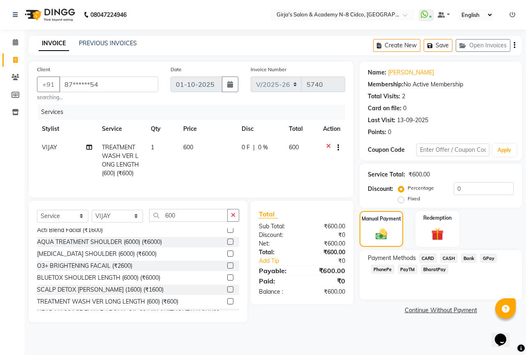
click at [405, 269] on span "PayTM" at bounding box center [408, 268] width 20 height 9
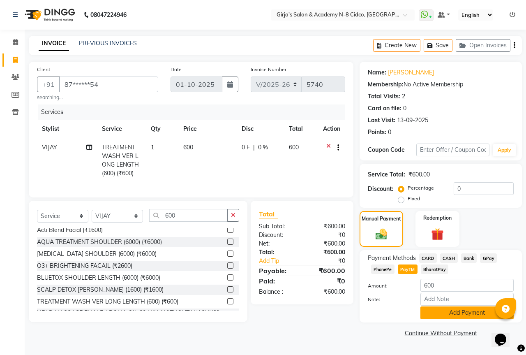
click at [442, 312] on button "Add Payment" at bounding box center [467, 312] width 93 height 13
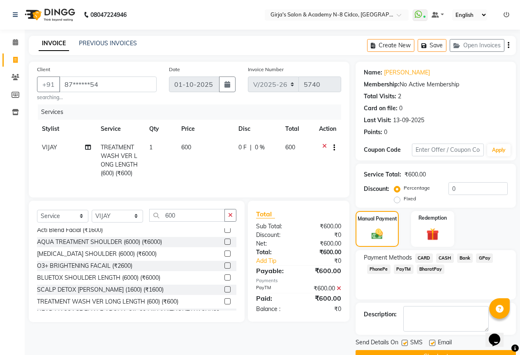
scroll to position [20, 0]
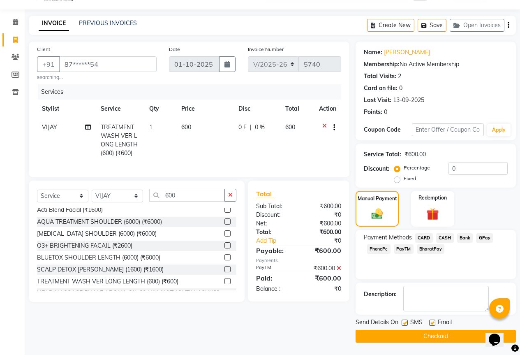
click at [448, 336] on button "Checkout" at bounding box center [436, 336] width 160 height 13
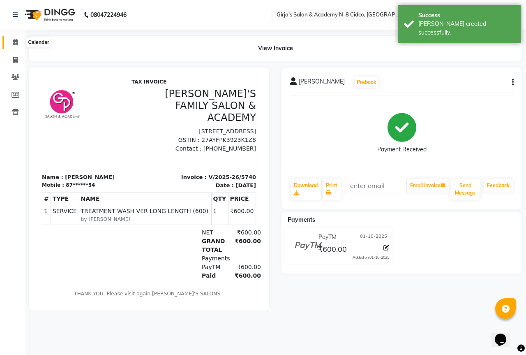
click at [13, 44] on icon at bounding box center [15, 42] width 5 height 6
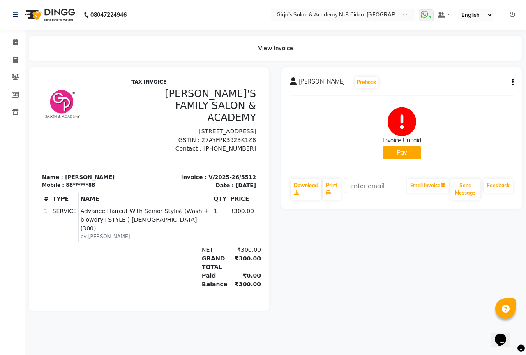
click at [277, 263] on div "[PERSON_NAME] Prebook Invoice Unpaid Pay Download Print Email Invoice Send Mess…" at bounding box center [401, 188] width 253 height 243
click at [61, 322] on main "View Invoice [PERSON_NAME] Prebook Invoice Unpaid Pay Download Print Email Invo…" at bounding box center [275, 179] width 501 height 287
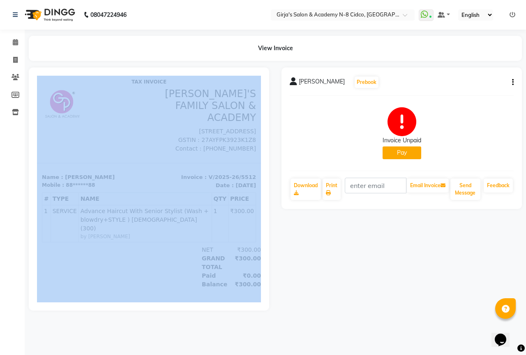
click at [61, 321] on main "View Invoice [PERSON_NAME] Prebook Invoice Unpaid Pay Download Print Email Invo…" at bounding box center [275, 179] width 501 height 287
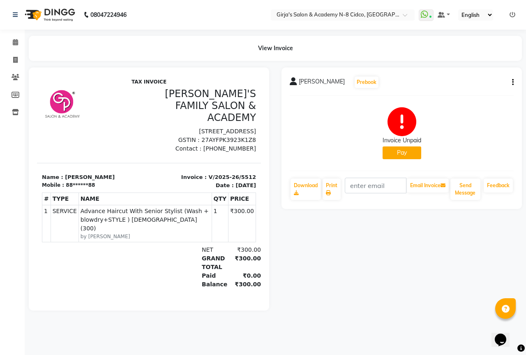
click at [9, 16] on div "08047224946" at bounding box center [70, 14] width 126 height 23
click at [14, 61] on icon at bounding box center [15, 60] width 5 height 6
select select "66"
select select "service"
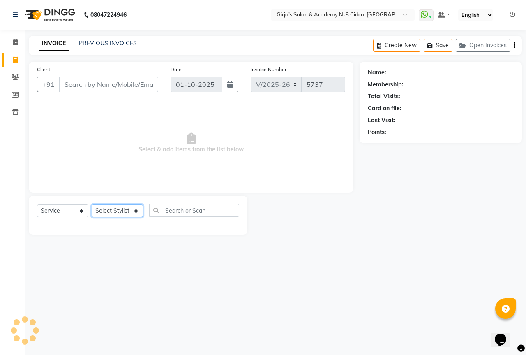
click at [108, 209] on select "Select Stylist" at bounding box center [117, 210] width 51 height 13
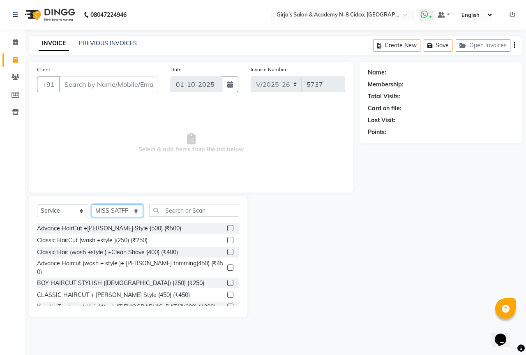
select select "42871"
click at [92, 204] on select "Select Stylist ADITYA [PERSON_NAME] BEAUTY M GIRJAS [PERSON_NAME] MISS [PERSON_…" at bounding box center [117, 210] width 51 height 13
click at [185, 210] on input "text" at bounding box center [194, 210] width 90 height 13
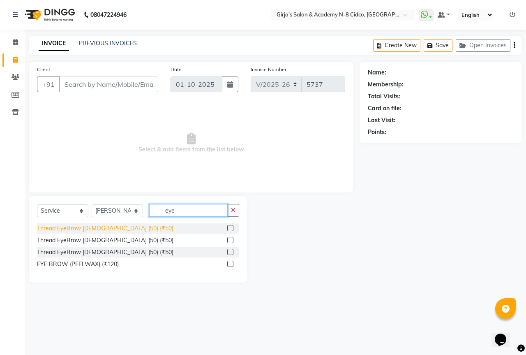
type input "eye"
click at [119, 227] on div "Thread EyeBrow FEMALE (50) (₹50)" at bounding box center [105, 228] width 136 height 9
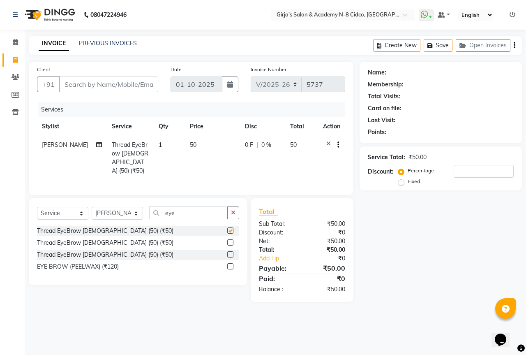
checkbox input "false"
click at [180, 214] on input "eye" at bounding box center [188, 212] width 79 height 13
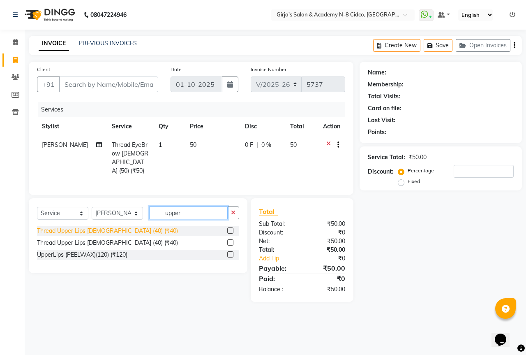
type input "upper"
click at [119, 230] on div "Thread Upper Lips Female (40) (₹40)" at bounding box center [107, 230] width 141 height 9
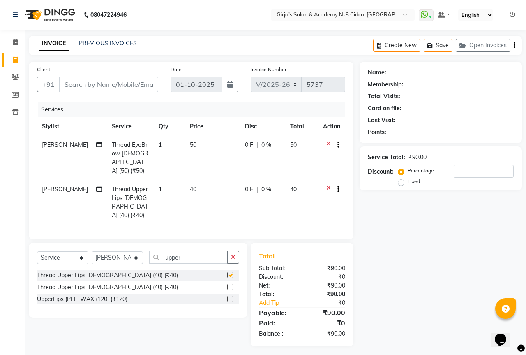
checkbox input "false"
click at [139, 86] on input "Client" at bounding box center [108, 84] width 99 height 16
type input "s"
type input "0"
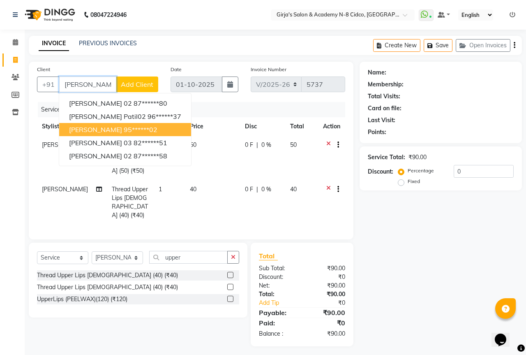
drag, startPoint x: 104, startPoint y: 133, endPoint x: 119, endPoint y: 135, distance: 14.9
click at [104, 134] on button "saroj dalal 95******02" at bounding box center [125, 129] width 132 height 13
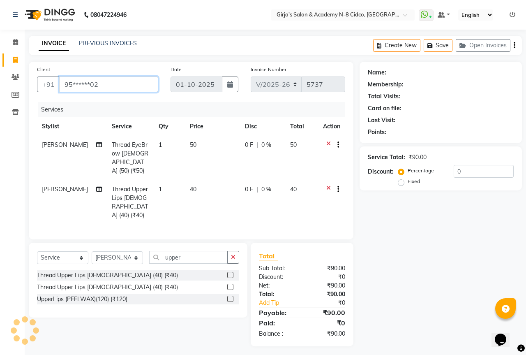
type input "95******02"
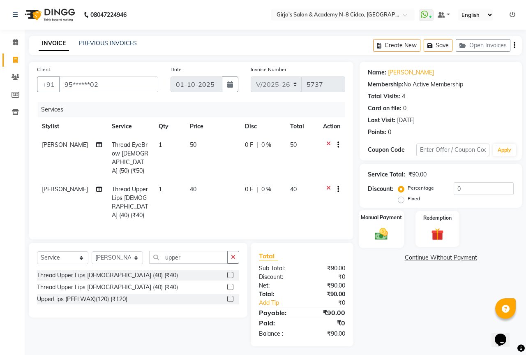
click at [366, 238] on div "Manual Payment" at bounding box center [382, 229] width 46 height 38
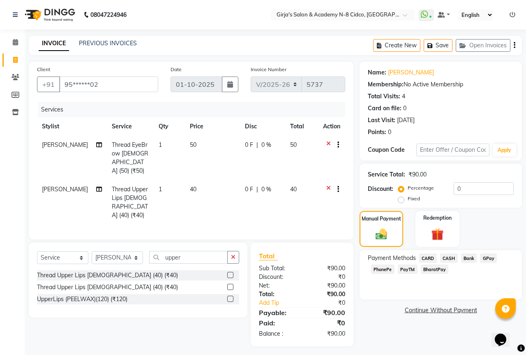
click at [453, 258] on span "CASH" at bounding box center [449, 257] width 18 height 9
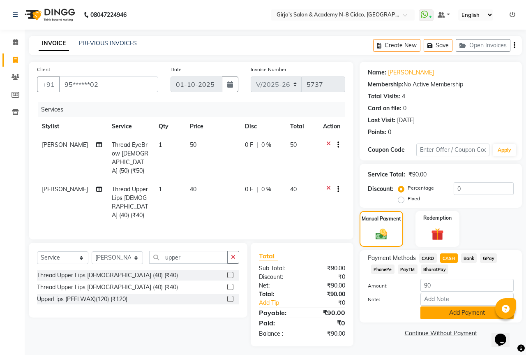
click at [462, 314] on button "Add Payment" at bounding box center [467, 312] width 93 height 13
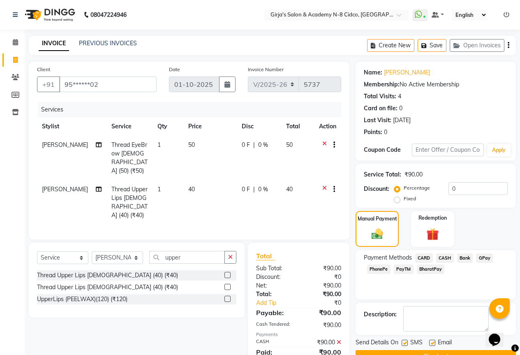
scroll to position [22, 0]
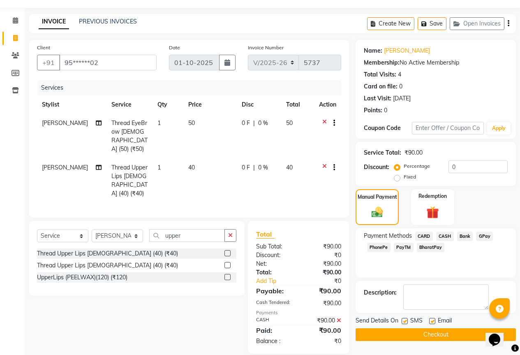
click at [461, 337] on button "Checkout" at bounding box center [436, 334] width 160 height 13
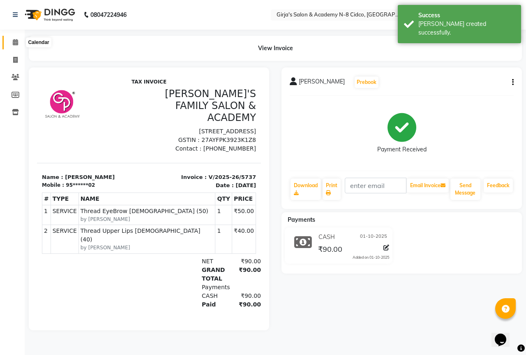
click at [18, 41] on icon at bounding box center [15, 42] width 5 height 6
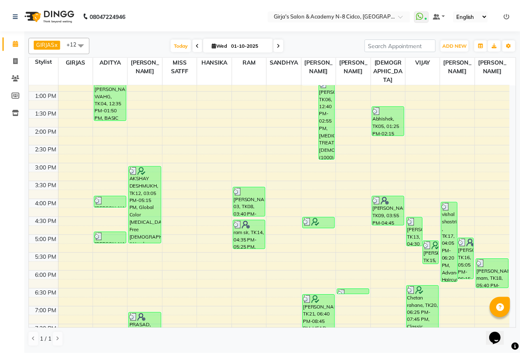
scroll to position [42, 0]
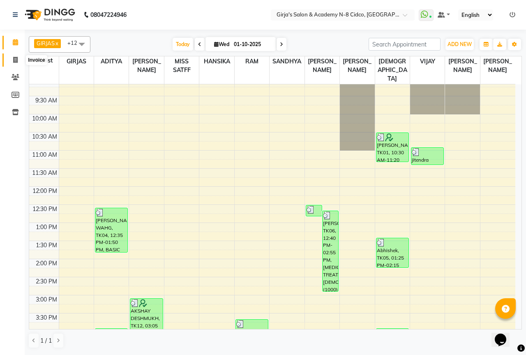
click at [12, 60] on span at bounding box center [15, 59] width 14 height 9
select select "66"
select select "service"
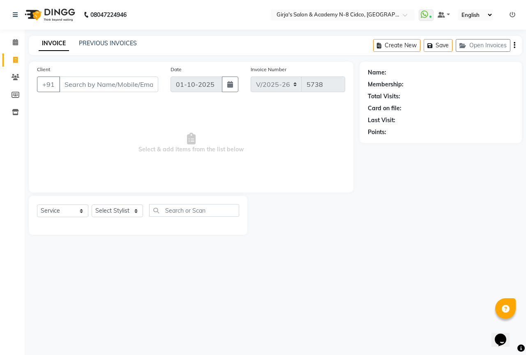
select select "66554"
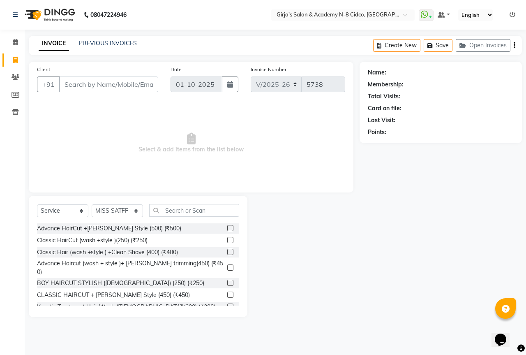
click at [109, 88] on input "Client" at bounding box center [108, 84] width 99 height 16
type input "+"
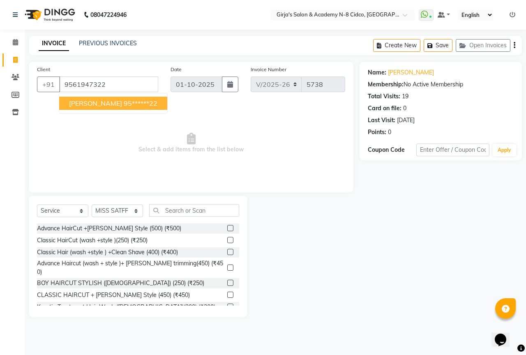
click at [110, 106] on button "pavan rajput 95******22" at bounding box center [113, 103] width 108 height 13
type input "95******22"
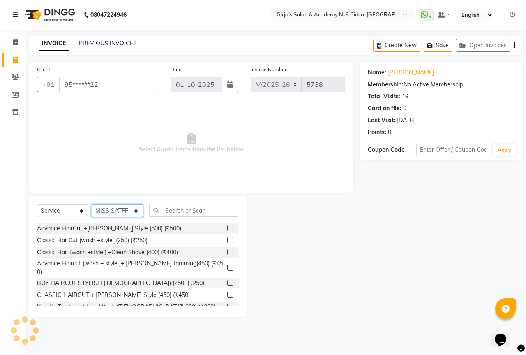
click at [117, 210] on select "Select Stylist ADITYA ANIKET BEAUTY M GIRJAS HANSIKA KOMAL MISS SATFF MONA PATY…" at bounding box center [117, 210] width 51 height 13
select select "27236"
click at [92, 204] on select "Select Stylist ADITYA ANIKET BEAUTY M GIRJAS HANSIKA KOMAL MISS SATFF MONA PATY…" at bounding box center [117, 210] width 51 height 13
click at [221, 210] on input "text" at bounding box center [194, 210] width 90 height 13
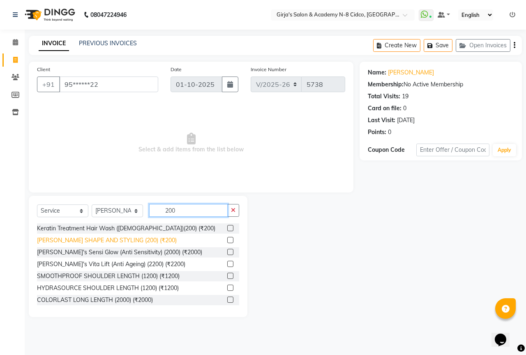
type input "200"
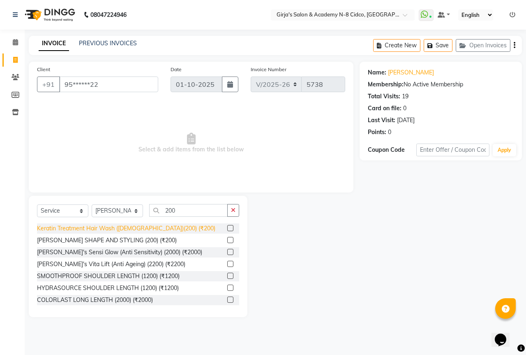
click at [137, 241] on div "BEARD SHAPE AND STYLING (200) (₹200)" at bounding box center [107, 240] width 140 height 9
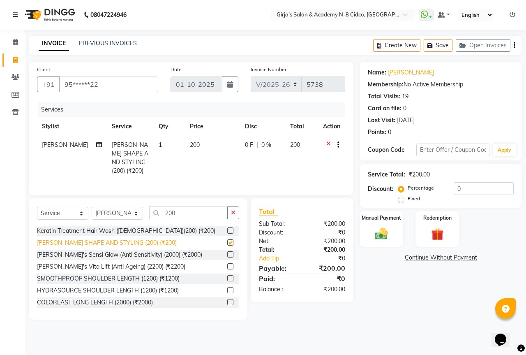
checkbox input "false"
click at [184, 219] on input "200" at bounding box center [188, 212] width 79 height 13
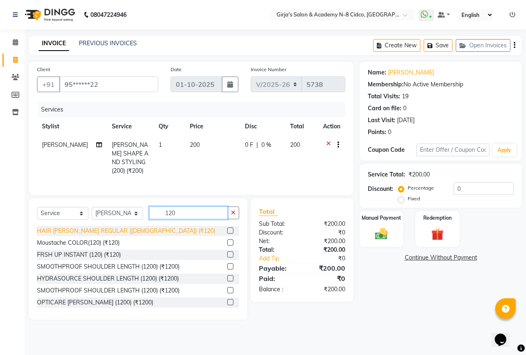
type input "120"
click at [92, 235] on div "HAIR WAGH REGULAR (MALE) (₹120)" at bounding box center [126, 230] width 178 height 9
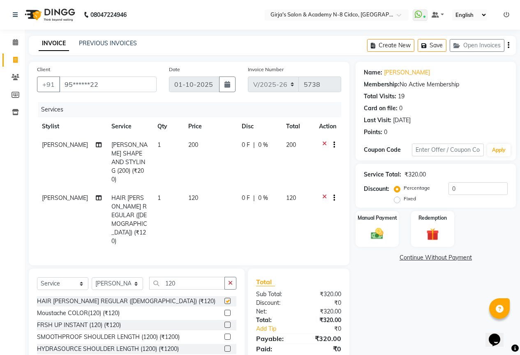
checkbox input "false"
click at [403, 75] on link "Pavan Rajput" at bounding box center [407, 72] width 46 height 9
click at [233, 277] on button "button" at bounding box center [230, 283] width 12 height 13
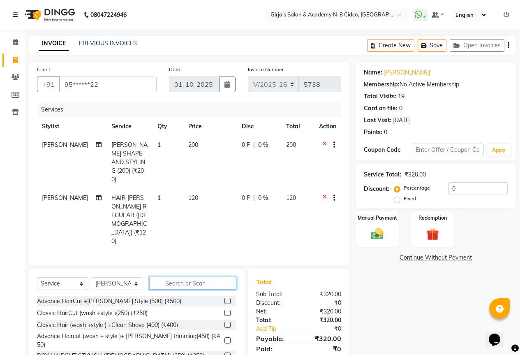
scroll to position [19, 0]
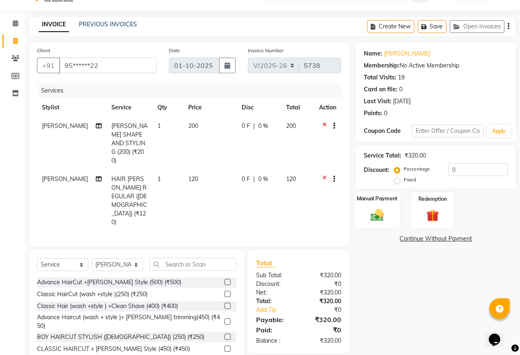
click at [365, 214] on div "Manual Payment" at bounding box center [377, 209] width 45 height 37
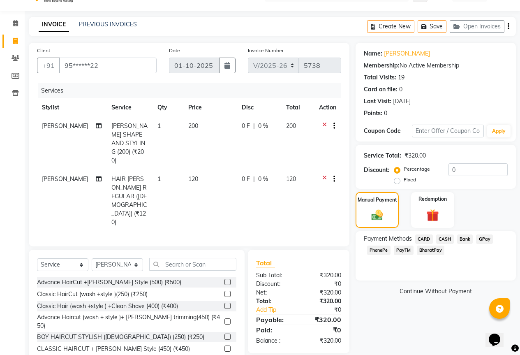
click at [485, 239] on span "GPay" at bounding box center [484, 238] width 17 height 9
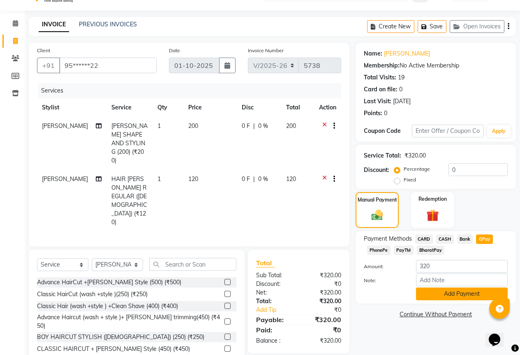
click at [463, 299] on button "Add Payment" at bounding box center [462, 293] width 92 height 13
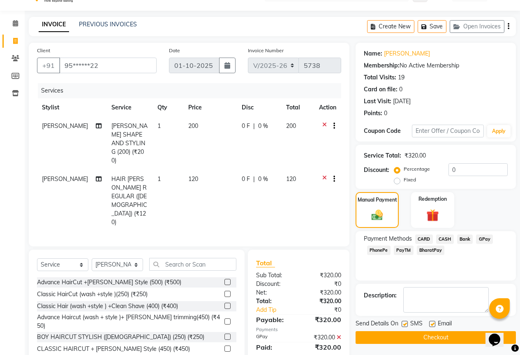
click at [460, 338] on button "Checkout" at bounding box center [436, 337] width 160 height 13
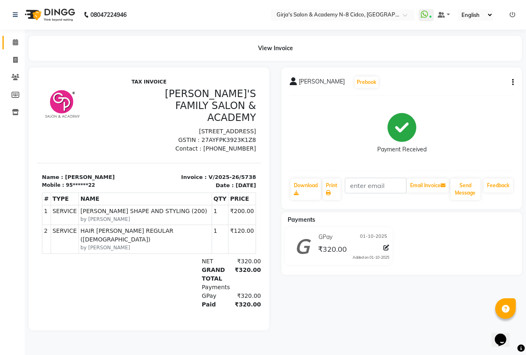
click at [17, 47] on link "Calendar" at bounding box center [12, 43] width 20 height 14
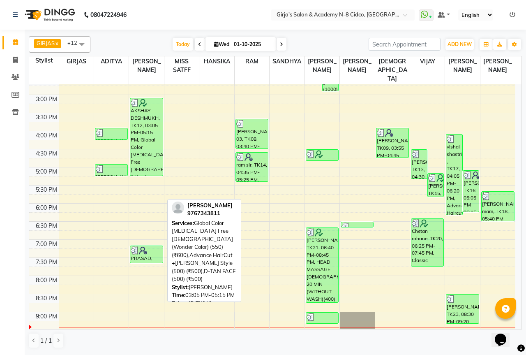
scroll to position [289, 0]
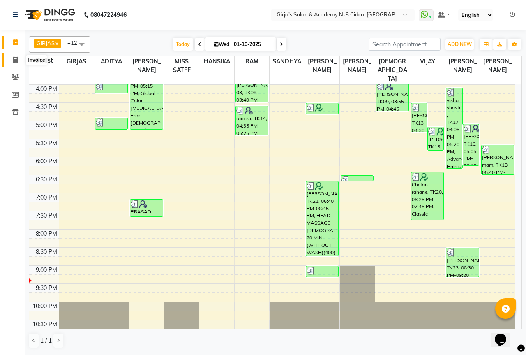
click at [12, 60] on span at bounding box center [15, 59] width 14 height 9
select select "66"
select select "service"
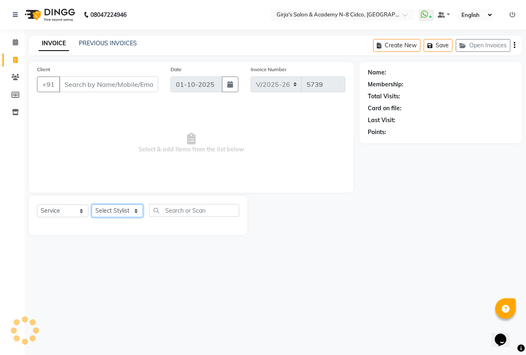
click at [120, 212] on select "Select Stylist" at bounding box center [117, 210] width 51 height 13
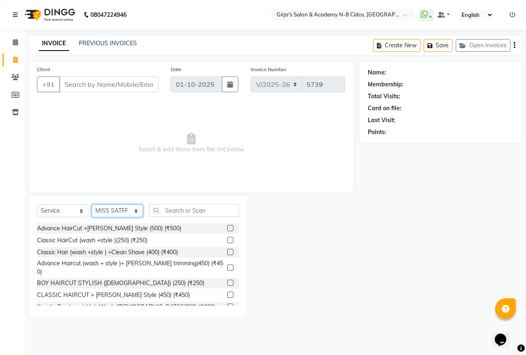
select select "42871"
click at [92, 204] on select "Select Stylist ADITYA ANIKET BEAUTY M GIRJAS HANSIKA KOMAL MISS SATFF MONA PATY…" at bounding box center [117, 210] width 51 height 13
click at [187, 214] on input "text" at bounding box center [194, 210] width 90 height 13
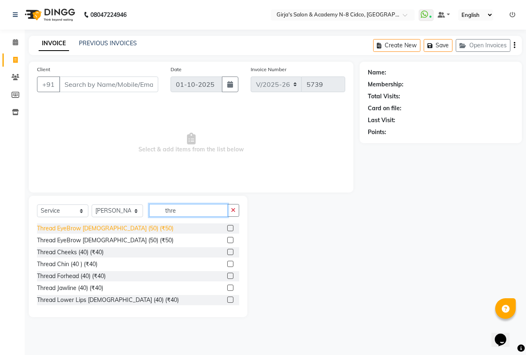
type input "thre"
click at [109, 226] on div "Thread EyeBrow FEMALE (50) (₹50)" at bounding box center [105, 228] width 136 height 9
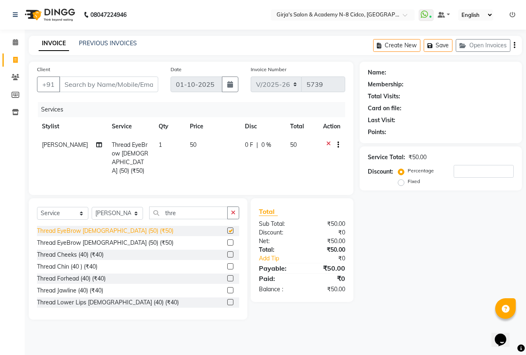
checkbox input "false"
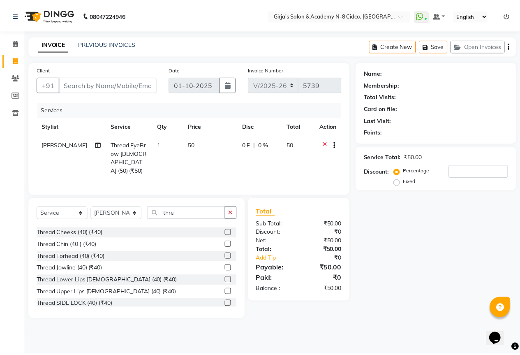
scroll to position [41, 0]
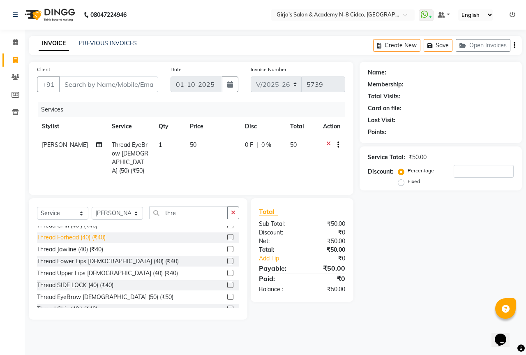
click at [94, 238] on div "Thread Forhead (40) (₹40)" at bounding box center [71, 237] width 69 height 9
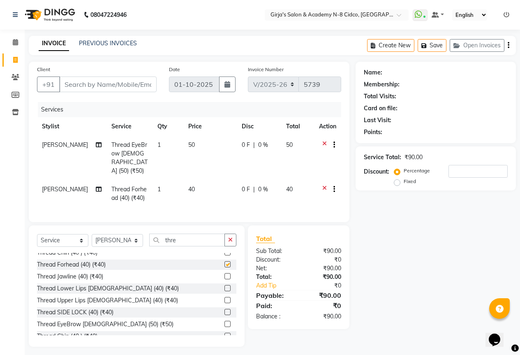
checkbox input "false"
click at [111, 239] on select "Select Stylist ADITYA ANIKET BEAUTY M GIRJAS HANSIKA KOMAL MISS SATFF MONA PATY…" at bounding box center [117, 240] width 51 height 13
select select "28785"
click at [92, 234] on select "Select Stylist ADITYA ANIKET BEAUTY M GIRJAS HANSIKA KOMAL MISS SATFF MONA PATY…" at bounding box center [117, 240] width 51 height 13
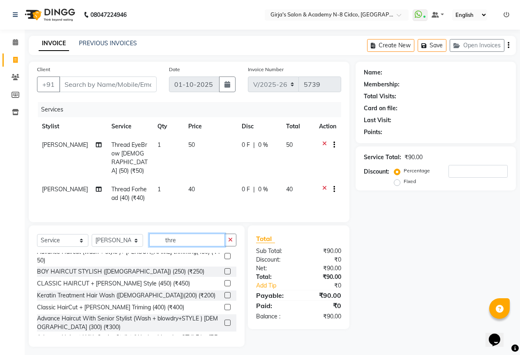
click at [194, 233] on input "thre" at bounding box center [187, 239] width 76 height 13
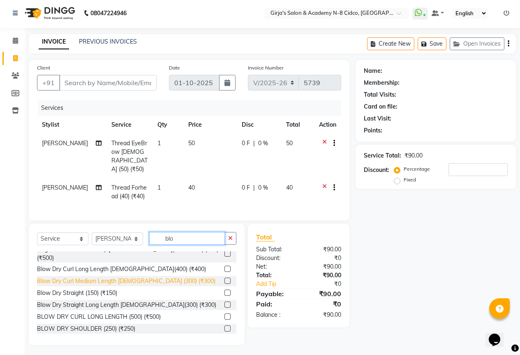
scroll to position [0, 0]
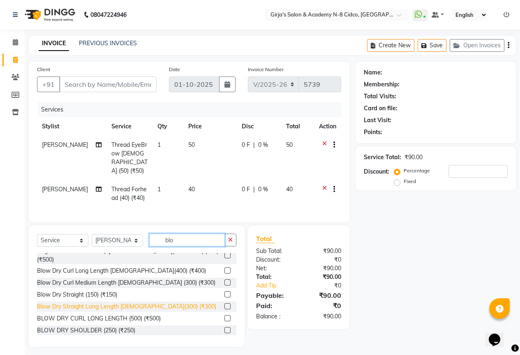
type input "blo"
click at [115, 302] on div "Blow Dry Straight Long Length FEMALE(300) (₹300)" at bounding box center [126, 306] width 179 height 9
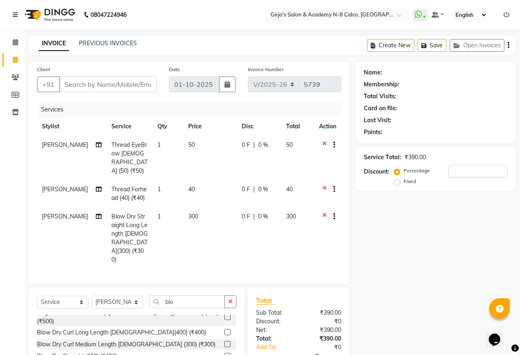
checkbox input "false"
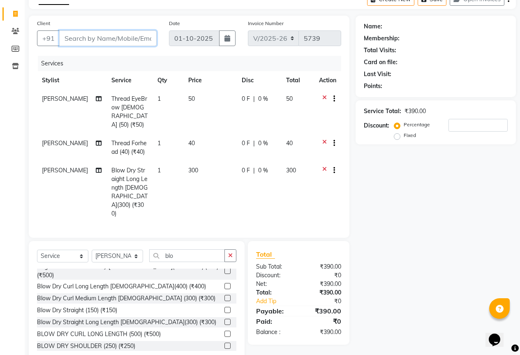
click at [126, 37] on input "Client" at bounding box center [107, 38] width 97 height 16
type input "7"
type input "0"
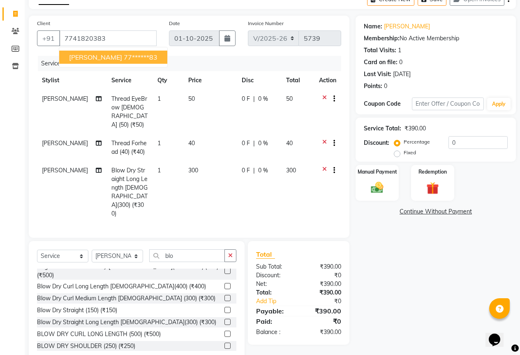
click at [148, 62] on button "Snehal mahajan 77******83" at bounding box center [113, 57] width 108 height 13
type input "77******83"
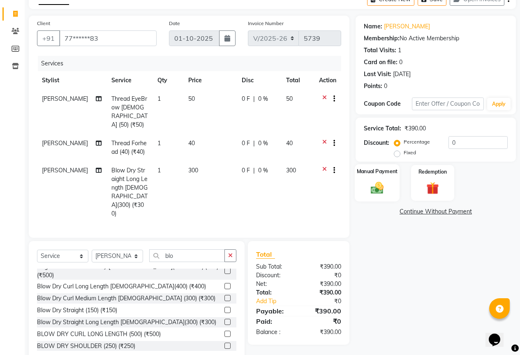
click at [383, 185] on img at bounding box center [377, 187] width 21 height 15
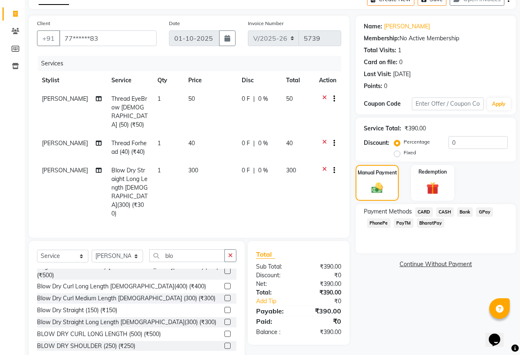
click at [488, 214] on span "GPay" at bounding box center [484, 211] width 17 height 9
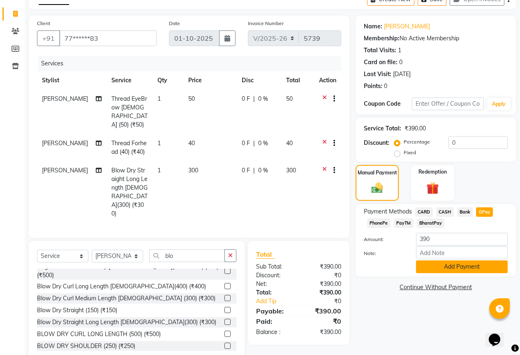
click at [475, 272] on button "Add Payment" at bounding box center [462, 266] width 92 height 13
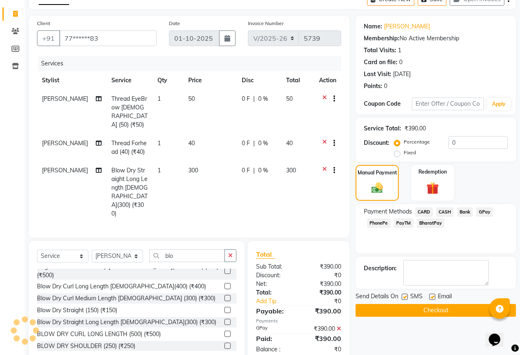
click at [433, 314] on button "Checkout" at bounding box center [436, 310] width 160 height 13
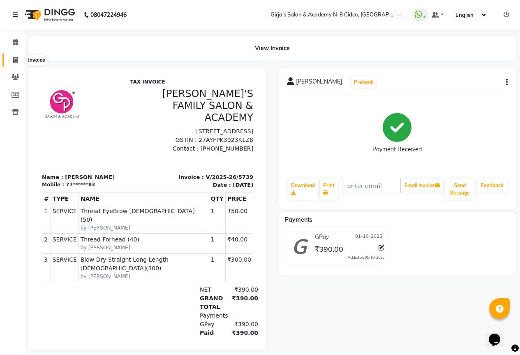
click at [17, 60] on icon at bounding box center [15, 60] width 5 height 6
select select "service"
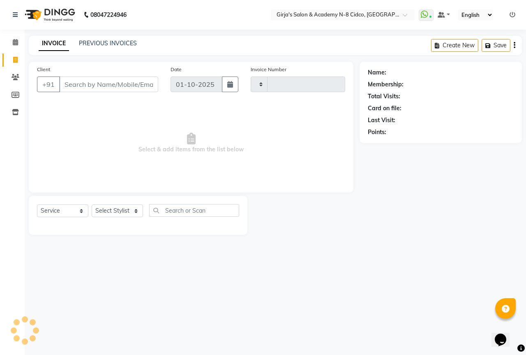
type input "5740"
select select "66"
drag, startPoint x: 105, startPoint y: 201, endPoint x: 104, endPoint y: 207, distance: 5.8
click at [105, 201] on div "Select Service Product Membership Package Voucher Prepaid Gift Card Select Styl…" at bounding box center [138, 215] width 219 height 39
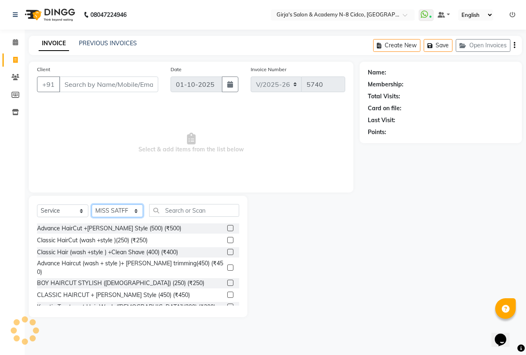
click at [104, 207] on select "Select Stylist ADITYA ANIKET BEAUTY M GIRJAS HANSIKA KOMAL MISS SATFF MONA PATY…" at bounding box center [117, 210] width 51 height 13
select select "25488"
click at [92, 204] on select "Select Stylist ADITYA ANIKET BEAUTY M GIRJAS HANSIKA KOMAL MISS SATFF MONA PATY…" at bounding box center [117, 210] width 51 height 13
click at [187, 210] on input "text" at bounding box center [194, 210] width 90 height 13
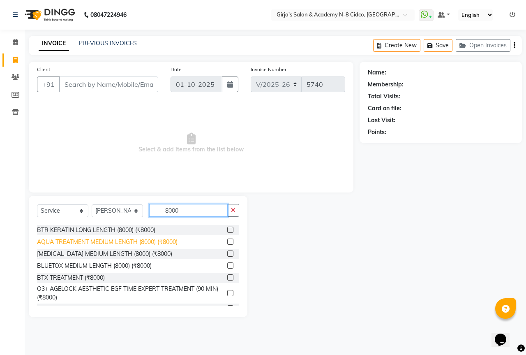
scroll to position [41, 0]
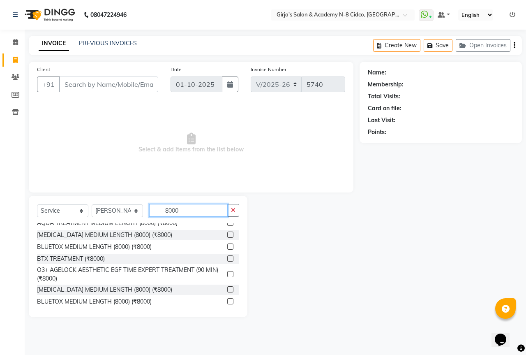
click at [195, 212] on input "8000" at bounding box center [188, 210] width 79 height 13
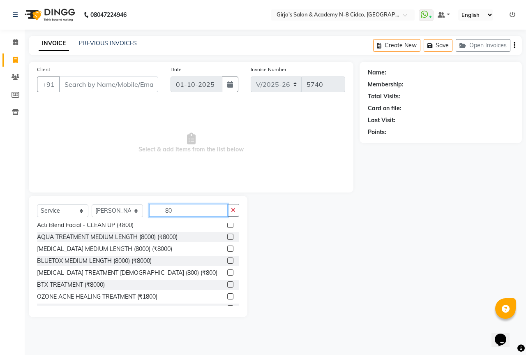
type input "8"
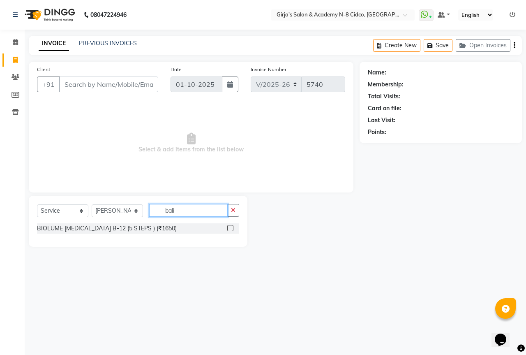
scroll to position [0, 0]
click at [179, 210] on input "bali" at bounding box center [188, 210] width 79 height 13
type input "b"
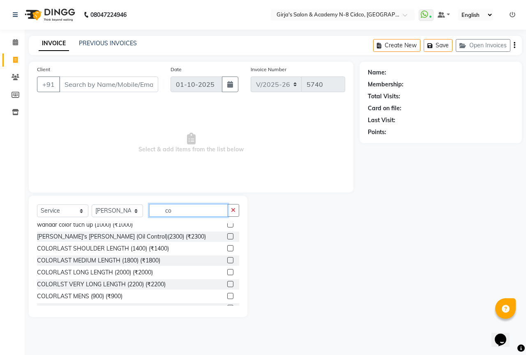
scroll to position [82, 0]
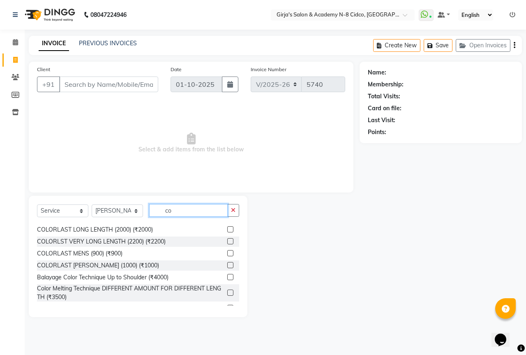
type input "co"
click at [227, 276] on label at bounding box center [230, 277] width 6 height 6
click at [227, 276] on input "checkbox" at bounding box center [229, 277] width 5 height 5
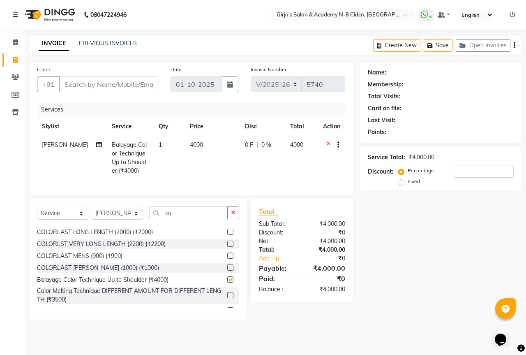
checkbox input "false"
click at [208, 143] on td "4000" at bounding box center [212, 158] width 55 height 44
select select "25488"
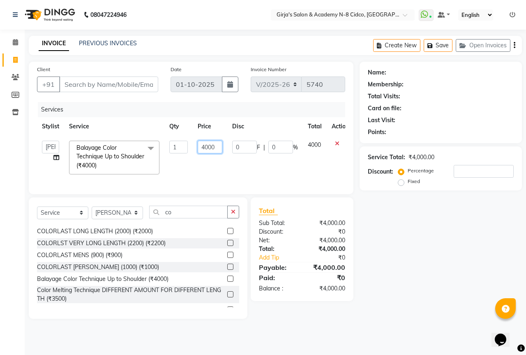
click at [215, 146] on input "4000" at bounding box center [210, 147] width 25 height 13
type input "4"
type input "8000"
click at [208, 164] on td "8000" at bounding box center [210, 158] width 35 height 44
select select "25488"
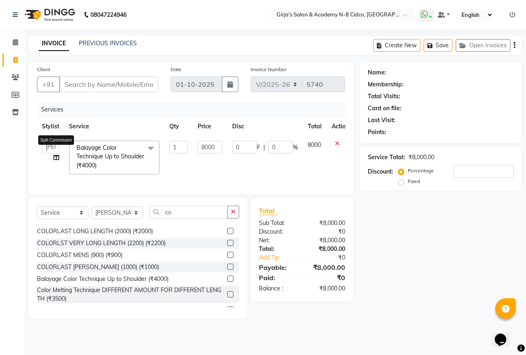
click at [58, 157] on icon at bounding box center [56, 158] width 6 height 6
select select "25488"
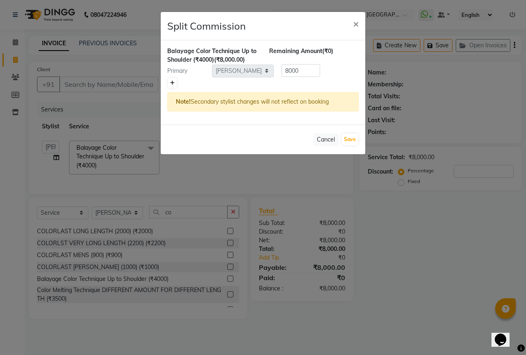
click at [170, 83] on icon at bounding box center [172, 83] width 5 height 5
type input "4000"
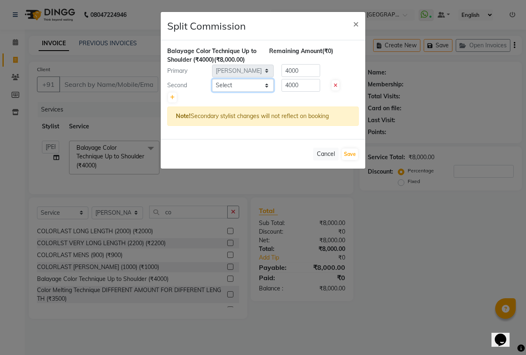
click at [215, 84] on select "Select ADITYA ANIKET BEAUTY M GIRJAS HANSIKA KOMAL MISS SATFF MONA PATYARK RAM …" at bounding box center [243, 85] width 62 height 13
select select "8502"
click at [212, 79] on select "Select ADITYA ANIKET BEAUTY M GIRJAS HANSIKA KOMAL MISS SATFF MONA PATYARK RAM …" at bounding box center [243, 85] width 62 height 13
click at [352, 154] on button "Save" at bounding box center [350, 154] width 16 height 12
select select "Select"
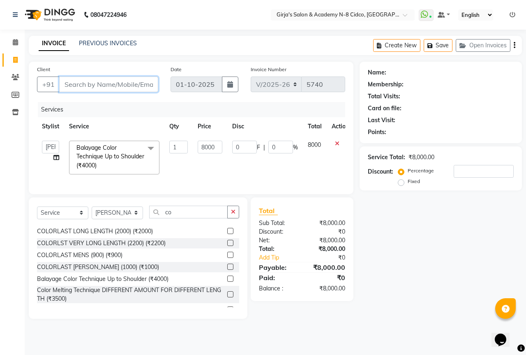
click at [115, 86] on input "Client" at bounding box center [108, 84] width 99 height 16
click at [146, 88] on input "Client" at bounding box center [108, 84] width 99 height 16
click at [145, 87] on input "Client" at bounding box center [108, 84] width 99 height 16
click at [144, 87] on input "Client" at bounding box center [108, 84] width 99 height 16
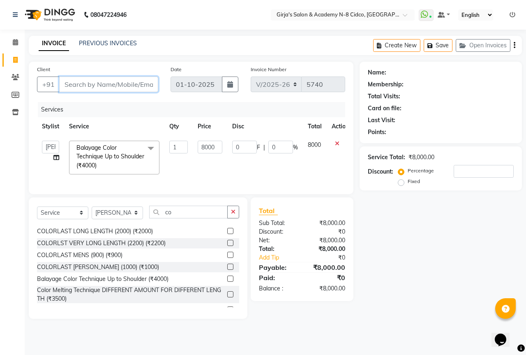
click at [144, 87] on input "Client" at bounding box center [108, 84] width 99 height 16
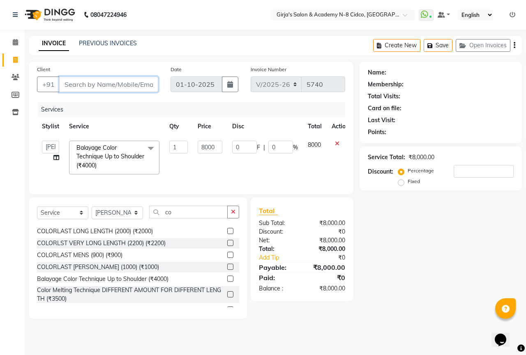
click at [144, 87] on input "Client" at bounding box center [108, 84] width 99 height 16
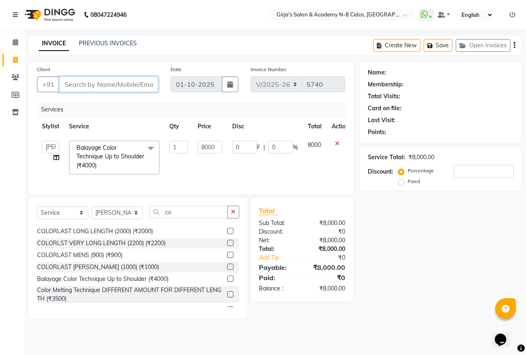
click at [144, 87] on input "Client" at bounding box center [108, 84] width 99 height 16
click at [120, 79] on input "Client" at bounding box center [108, 84] width 99 height 16
type input "9"
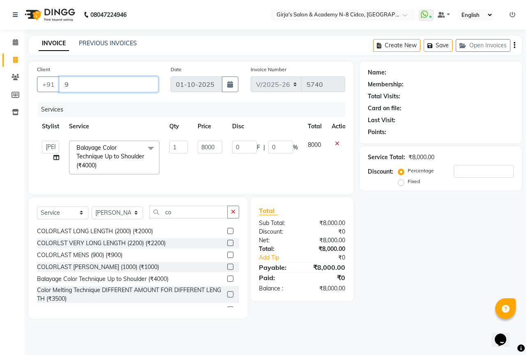
type input "0"
type input "9970853911"
click at [126, 83] on span "Add Client" at bounding box center [137, 84] width 32 height 8
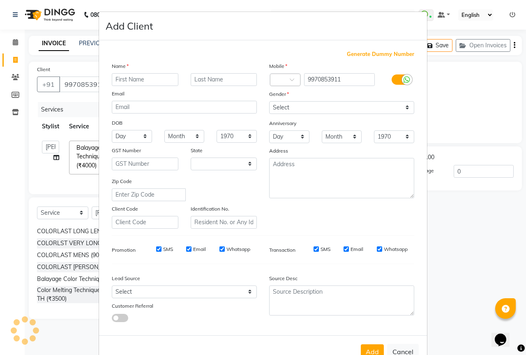
select select "22"
click at [150, 75] on input "text" at bounding box center [145, 79] width 67 height 13
type input "[PERSON_NAME]"
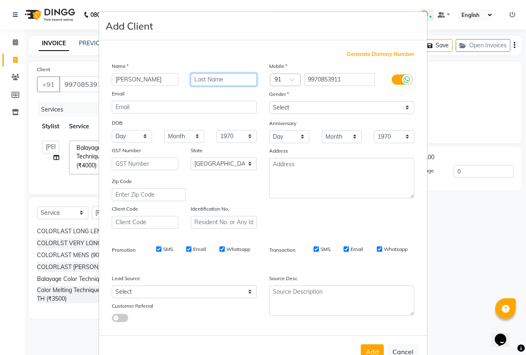
drag, startPoint x: 216, startPoint y: 79, endPoint x: 218, endPoint y: 86, distance: 6.9
click at [217, 81] on input "text" at bounding box center [224, 79] width 67 height 13
type input "mam"
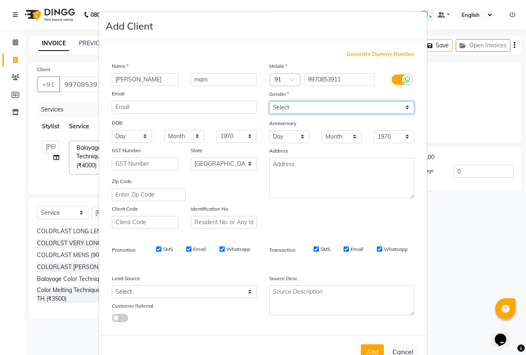
drag, startPoint x: 291, startPoint y: 108, endPoint x: 292, endPoint y: 113, distance: 5.9
click at [291, 108] on select "Select Male Female Other Prefer Not To Say" at bounding box center [341, 107] width 145 height 13
select select "female"
click at [269, 101] on select "Select Male Female Other Prefer Not To Say" at bounding box center [341, 107] width 145 height 13
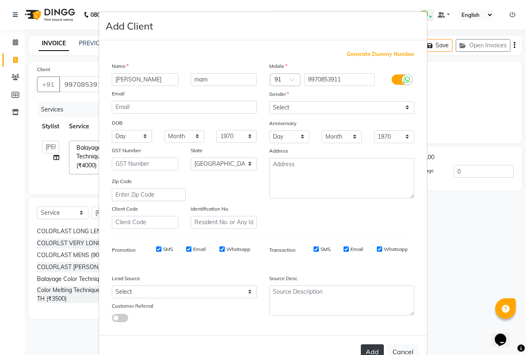
click at [372, 349] on button "Add" at bounding box center [372, 351] width 23 height 15
type input "99******11"
select select
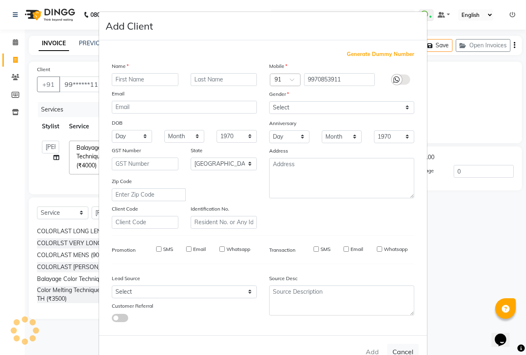
select select "null"
select select
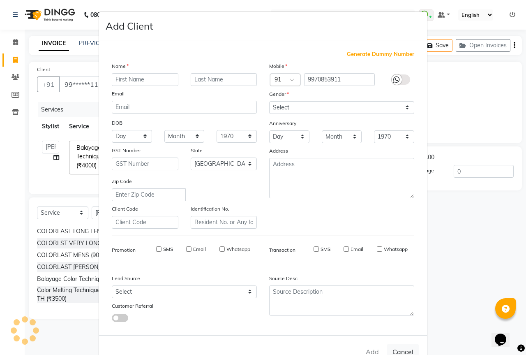
checkbox input "false"
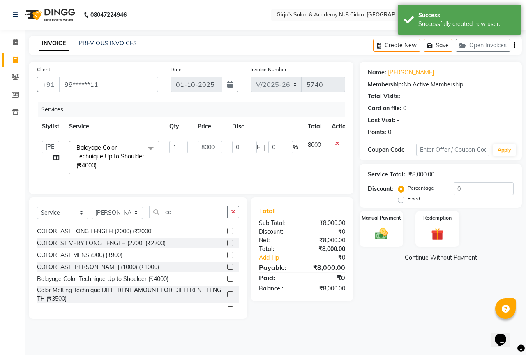
click at [194, 225] on div "Select Service Product Membership Package Voucher Prepaid Gift Card Select Styl…" at bounding box center [138, 215] width 202 height 19
click at [198, 218] on input "co" at bounding box center [188, 212] width 79 height 13
type input "c"
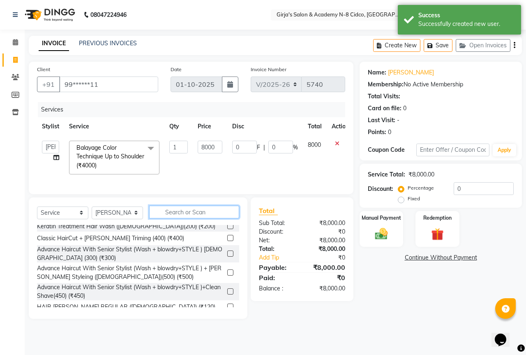
scroll to position [94, 0]
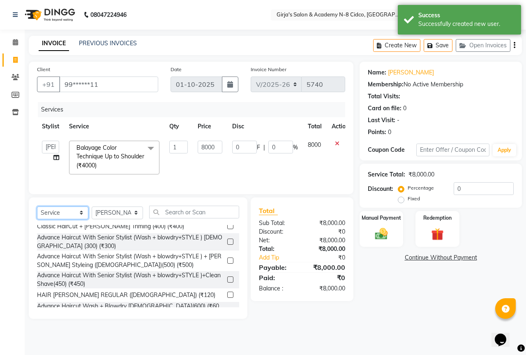
drag, startPoint x: 74, startPoint y: 216, endPoint x: 70, endPoint y: 224, distance: 8.8
click at [73, 217] on select "Select Service Product Membership Package Voucher Prepaid Gift Card" at bounding box center [62, 212] width 51 height 13
select select "product"
click at [37, 212] on select "Select Service Product Membership Package Voucher Prepaid Gift Card" at bounding box center [62, 212] width 51 height 13
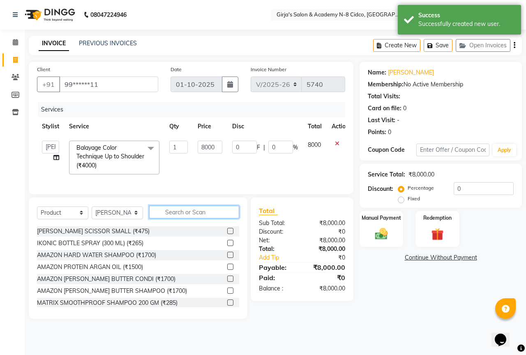
click at [216, 218] on input "text" at bounding box center [194, 212] width 90 height 13
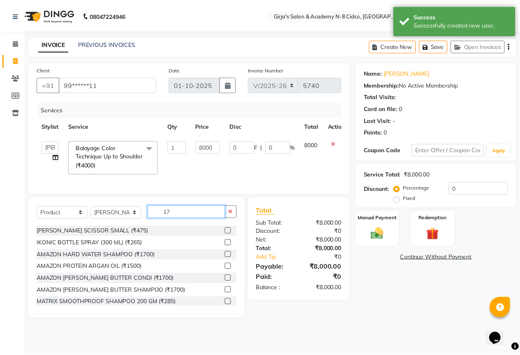
scroll to position [0, 0]
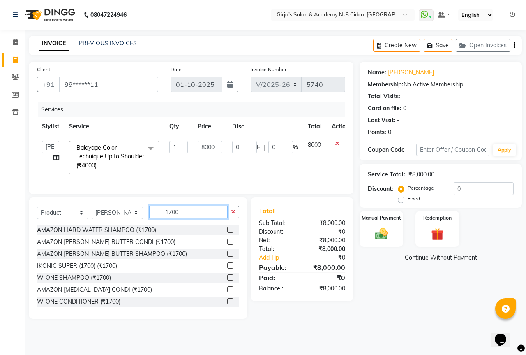
type input "1700"
click at [227, 233] on label at bounding box center [230, 229] width 6 height 6
click at [227, 233] on input "checkbox" at bounding box center [229, 229] width 5 height 5
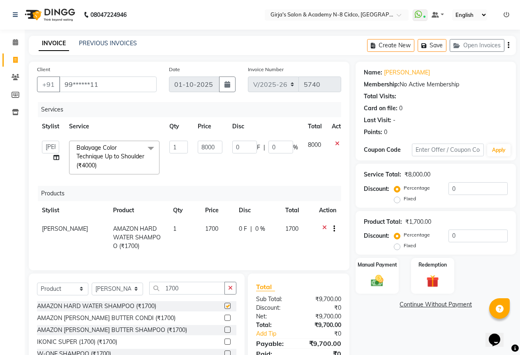
checkbox input "false"
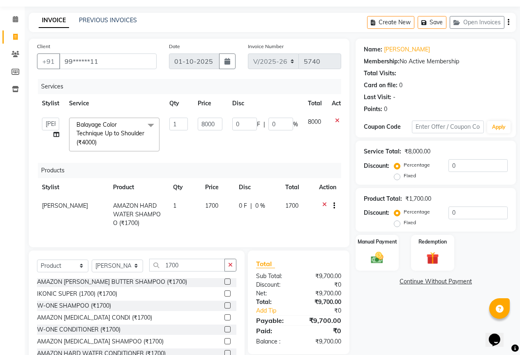
scroll to position [58, 0]
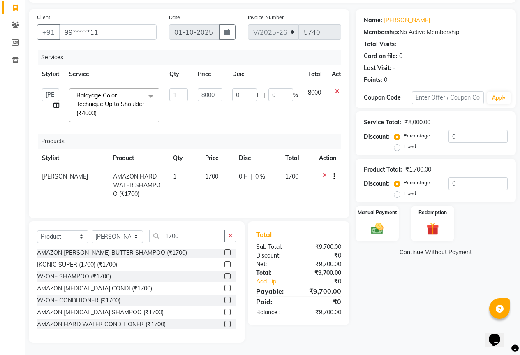
click at [224, 323] on label at bounding box center [227, 324] width 6 height 6
click at [224, 323] on input "checkbox" at bounding box center [226, 323] width 5 height 5
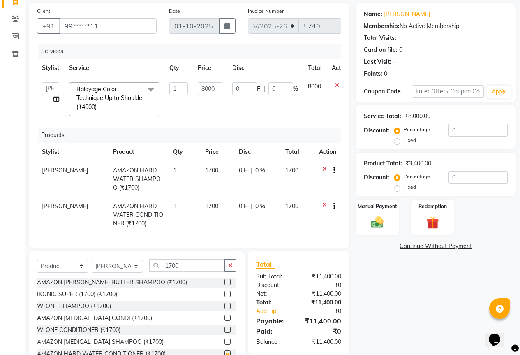
checkbox input "false"
drag, startPoint x: 52, startPoint y: 202, endPoint x: 56, endPoint y: 205, distance: 4.7
click at [56, 205] on span "SNEHAL" at bounding box center [65, 205] width 46 height 7
select select "25488"
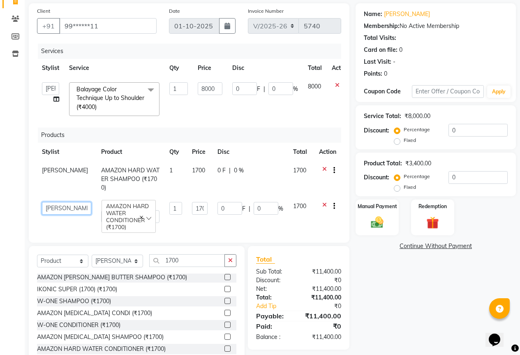
click at [58, 207] on select "ADITYA ANIKET BEAUTY M GIRJAS HANSIKA KOMAL MISS SATFF MONA PATYARK RAM SAHIL S…" at bounding box center [66, 208] width 49 height 13
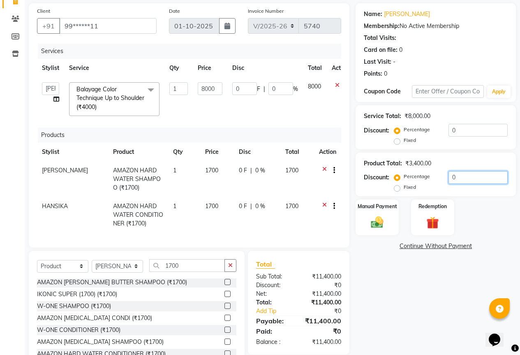
click at [464, 174] on input "0" at bounding box center [477, 177] width 59 height 13
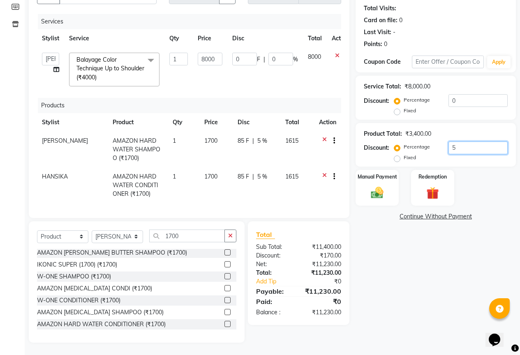
type input "5"
click at [324, 172] on icon at bounding box center [324, 177] width 5 height 10
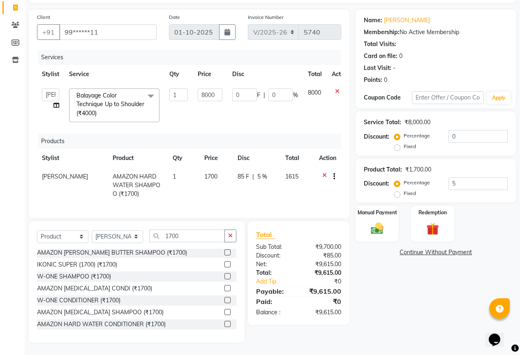
click at [324, 172] on icon at bounding box center [324, 177] width 5 height 10
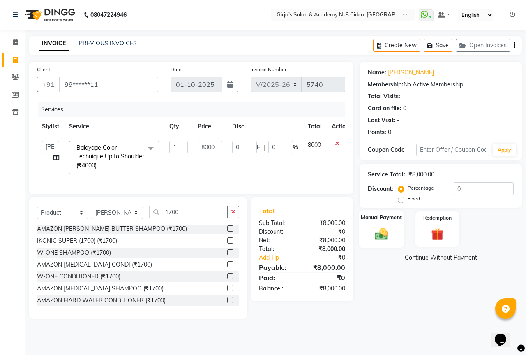
click at [391, 231] on img at bounding box center [381, 233] width 21 height 15
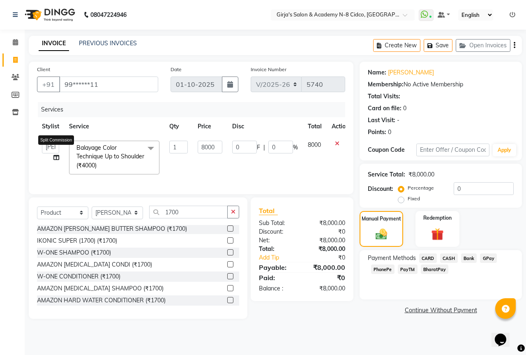
click at [58, 158] on icon at bounding box center [56, 158] width 6 height 6
select select "25488"
select select "8502"
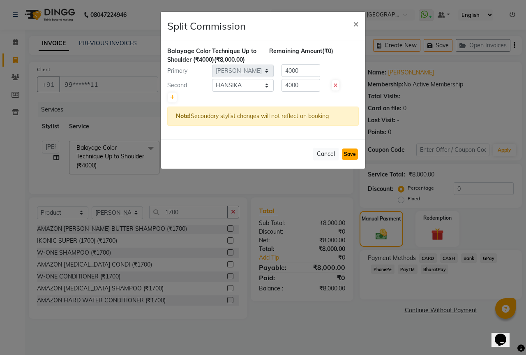
click at [344, 157] on button "Save" at bounding box center [350, 154] width 16 height 12
select select "Select"
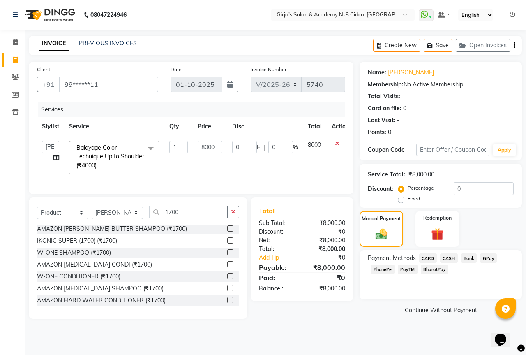
click at [491, 259] on span "GPay" at bounding box center [488, 257] width 17 height 9
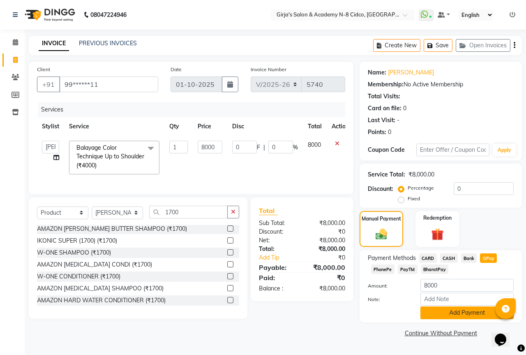
click at [461, 310] on button "Add Payment" at bounding box center [467, 312] width 93 height 13
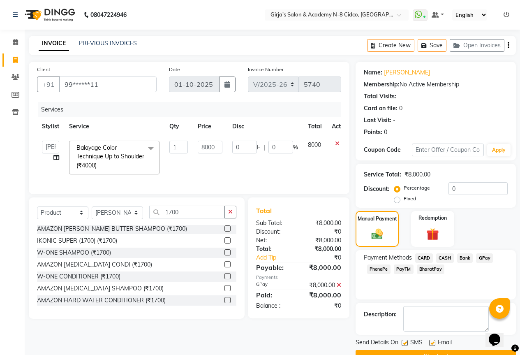
scroll to position [20, 0]
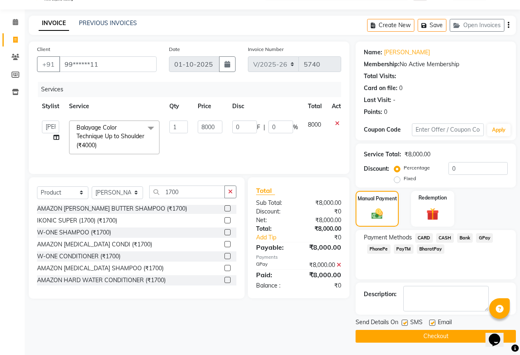
click at [395, 342] on button "Checkout" at bounding box center [436, 336] width 160 height 13
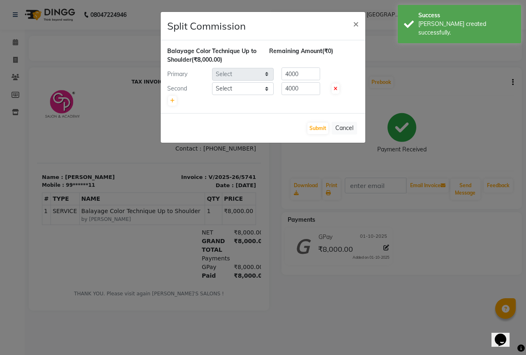
select select "25488"
select select "8502"
click at [316, 127] on button "Submit" at bounding box center [317, 128] width 21 height 12
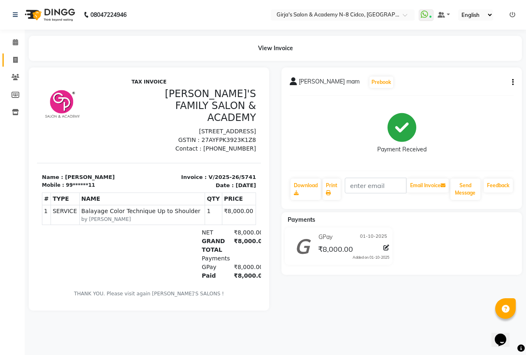
click at [17, 54] on link "Invoice" at bounding box center [12, 60] width 20 height 14
select select "66"
select select "service"
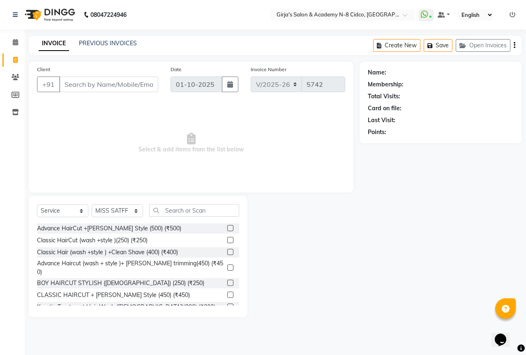
click at [101, 87] on input "Client" at bounding box center [108, 84] width 99 height 16
click at [112, 214] on select "Select Stylist ADITYA ANIKET BEAUTY M GIRJAS HANSIKA KOMAL MISS SATFF MONA PATY…" at bounding box center [117, 210] width 51 height 13
select select "28785"
click at [92, 204] on select "Select Stylist ADITYA ANIKET BEAUTY M GIRJAS HANSIKA KOMAL MISS SATFF MONA PATY…" at bounding box center [117, 210] width 51 height 13
click at [141, 76] on input "Client" at bounding box center [108, 84] width 99 height 16
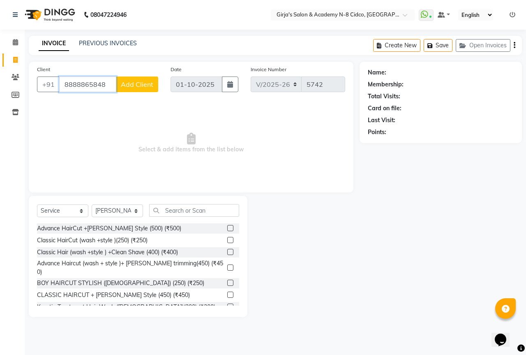
type input "8888865848"
click at [142, 87] on span "Add Client" at bounding box center [137, 84] width 32 height 8
select select "22"
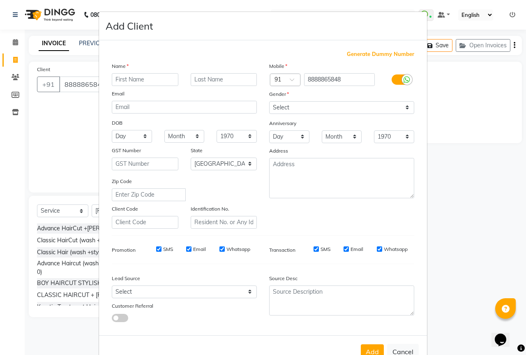
click at [146, 81] on input "text" at bounding box center [145, 79] width 67 height 13
type input "[PERSON_NAME]"
click at [234, 74] on input "text" at bounding box center [224, 79] width 67 height 13
type input "sir"
click at [299, 114] on div "Mobile Country Code × 91 8888865848 Gender Select Male Female Other Prefer Not …" at bounding box center [341, 145] width 157 height 167
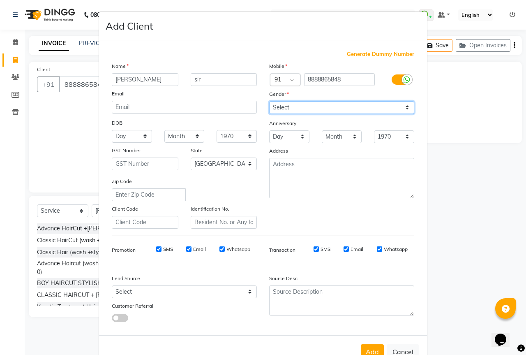
drag, startPoint x: 302, startPoint y: 106, endPoint x: 302, endPoint y: 112, distance: 6.6
click at [302, 106] on select "Select Male Female Other Prefer Not To Say" at bounding box center [341, 107] width 145 height 13
select select "male"
click at [269, 101] on select "Select Male Female Other Prefer Not To Say" at bounding box center [341, 107] width 145 height 13
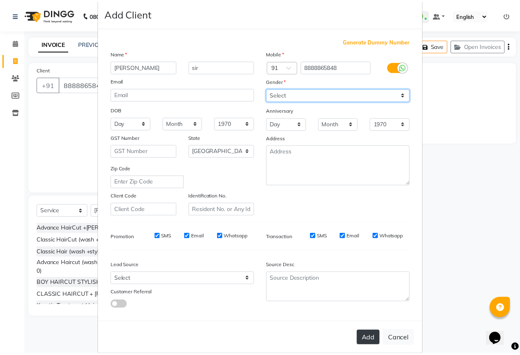
scroll to position [25, 0]
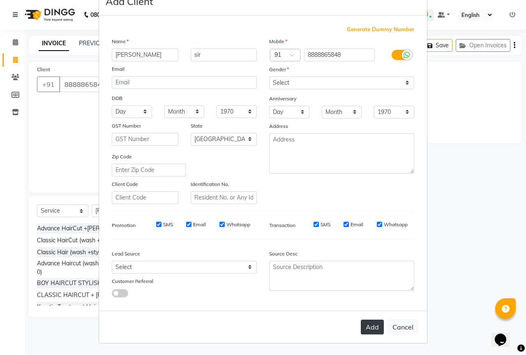
click at [367, 328] on button "Add" at bounding box center [372, 326] width 23 height 15
type input "88******48"
select select
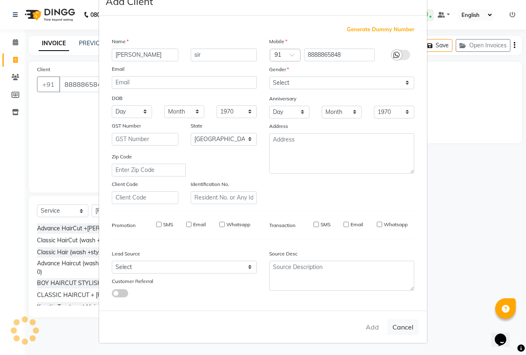
select select "null"
select select
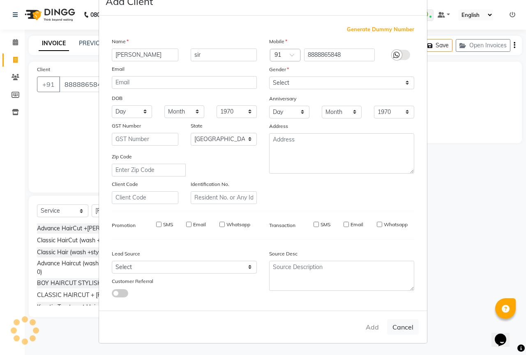
checkbox input "false"
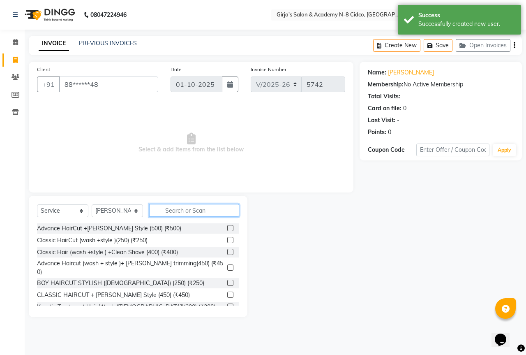
click at [181, 213] on input "text" at bounding box center [194, 210] width 90 height 13
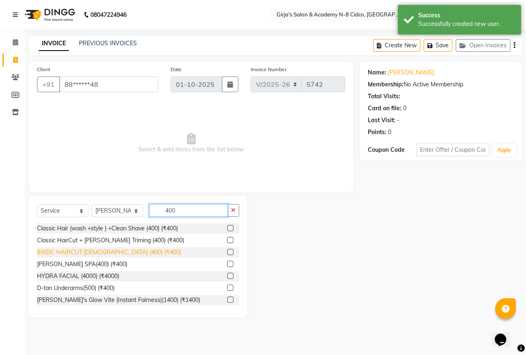
type input "400"
click at [121, 250] on div "BASIC HAIRCUT FEMALE (400) (₹400)" at bounding box center [109, 252] width 144 height 9
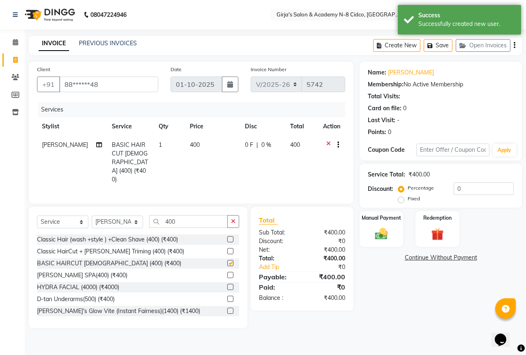
checkbox input "false"
click at [386, 235] on img at bounding box center [381, 233] width 21 height 15
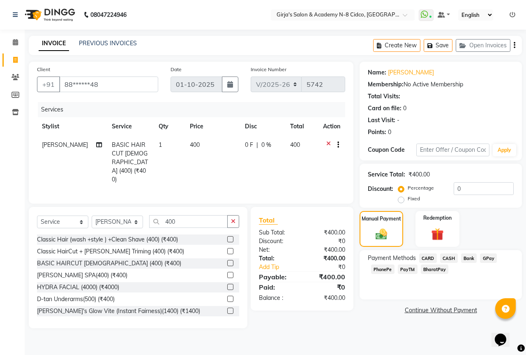
click at [487, 257] on span "GPay" at bounding box center [488, 257] width 17 height 9
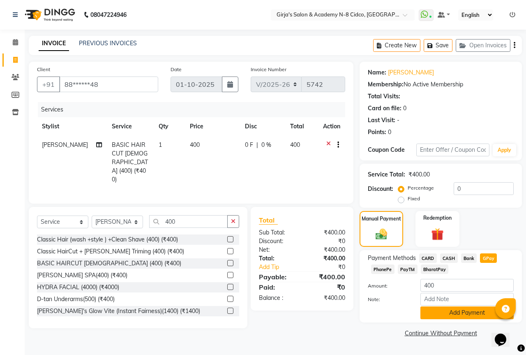
click at [471, 316] on button "Add Payment" at bounding box center [467, 312] width 93 height 13
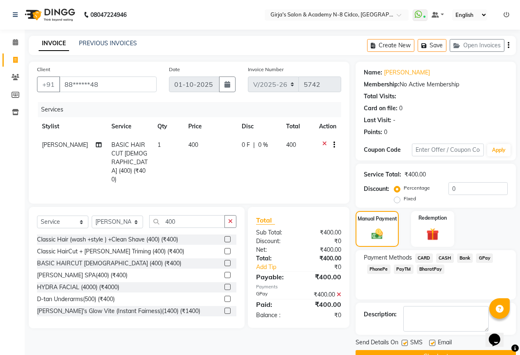
scroll to position [20, 0]
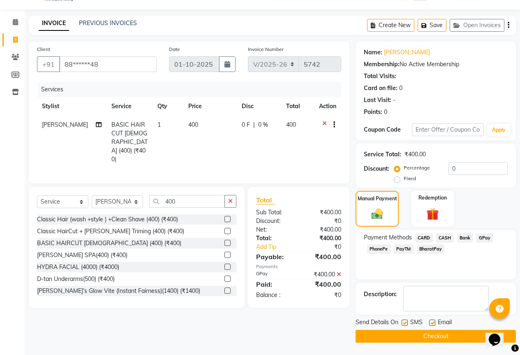
click at [463, 328] on div "Send Details On SMS Email" at bounding box center [436, 323] width 160 height 10
click at [461, 342] on main "INVOICE PREVIOUS INVOICES Create New Save Open Invoices Client +91 88******48 D…" at bounding box center [272, 185] width 495 height 339
click at [461, 342] on button "Checkout" at bounding box center [436, 336] width 160 height 13
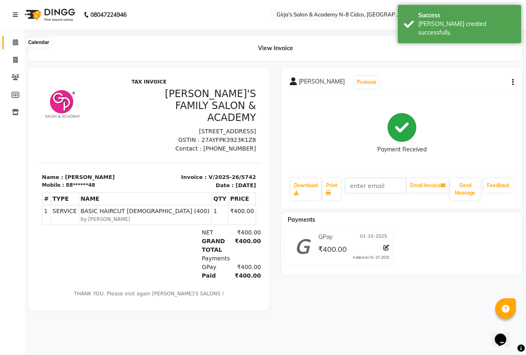
click at [12, 46] on span at bounding box center [15, 42] width 14 height 9
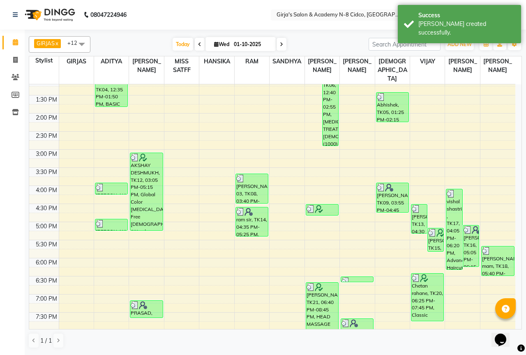
scroll to position [207, 0]
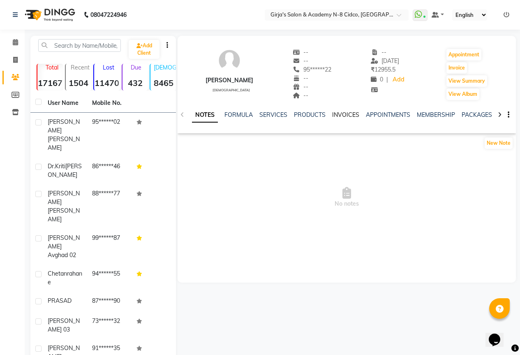
click at [335, 111] on link "INVOICES" at bounding box center [345, 114] width 27 height 7
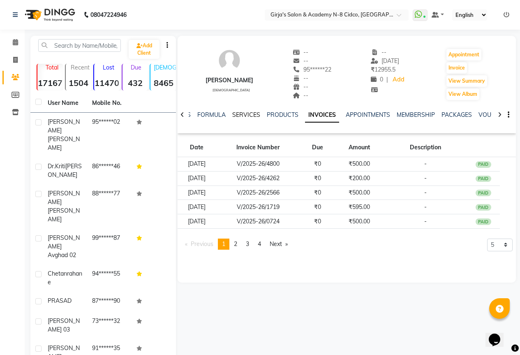
click at [252, 112] on link "SERVICES" at bounding box center [246, 114] width 28 height 7
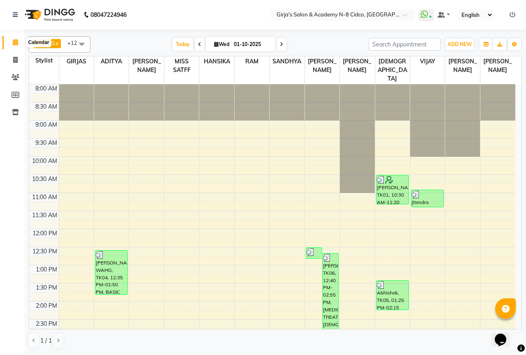
scroll to position [83, 0]
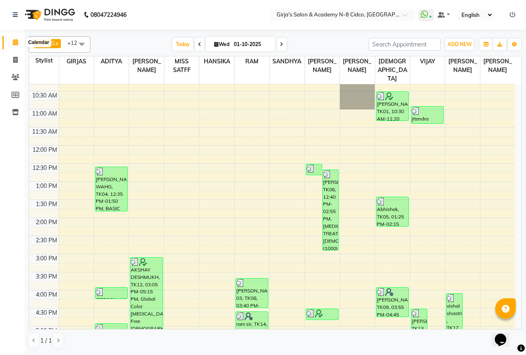
click at [9, 42] on span at bounding box center [15, 42] width 14 height 9
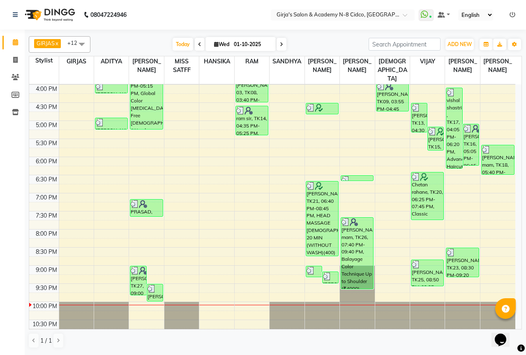
scroll to position [125, 0]
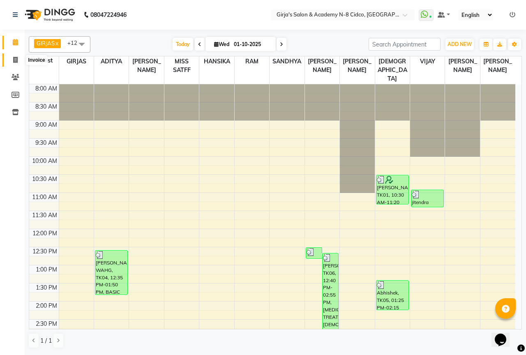
click at [11, 58] on span at bounding box center [15, 59] width 14 height 9
select select "66"
select select "service"
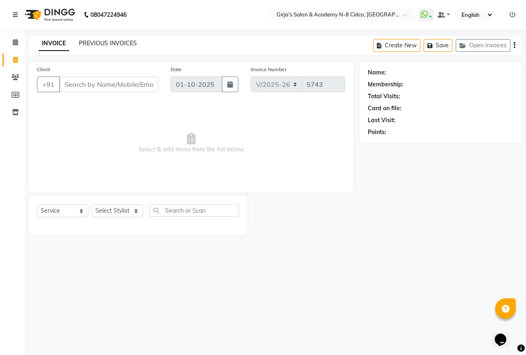
click at [118, 41] on link "PREVIOUS INVOICES" at bounding box center [108, 42] width 58 height 7
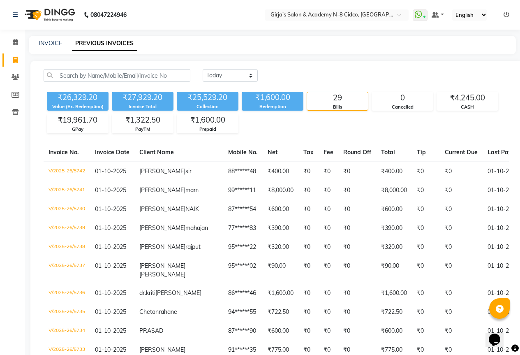
click at [324, 77] on div "Today Yesterday Custom Range" at bounding box center [356, 75] width 306 height 13
click at [165, 124] on div "₹1,322.50" at bounding box center [142, 120] width 61 height 12
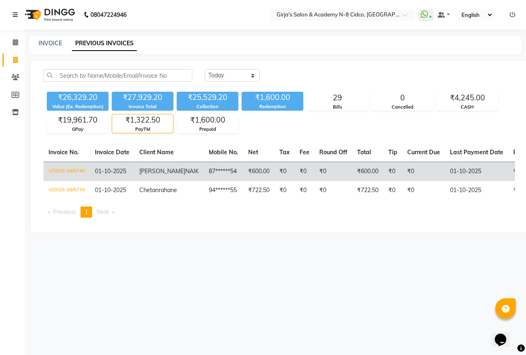
click at [204, 176] on td "87******54" at bounding box center [223, 171] width 39 height 19
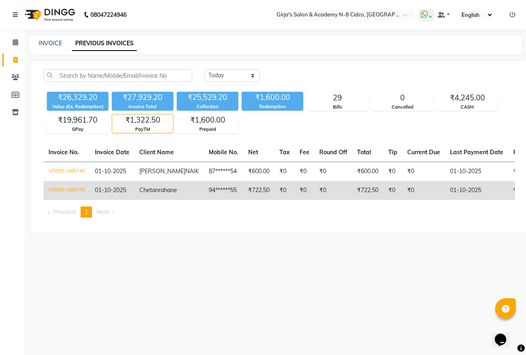
click at [295, 190] on td "₹0" at bounding box center [305, 190] width 20 height 19
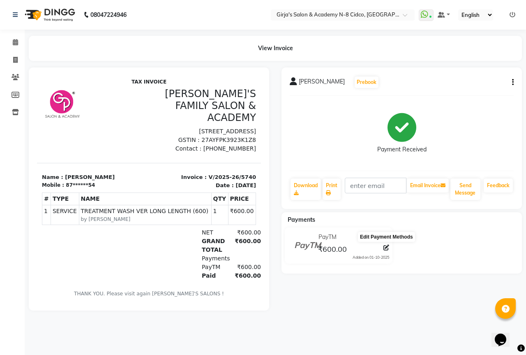
click at [386, 245] on icon at bounding box center [387, 248] width 6 height 6
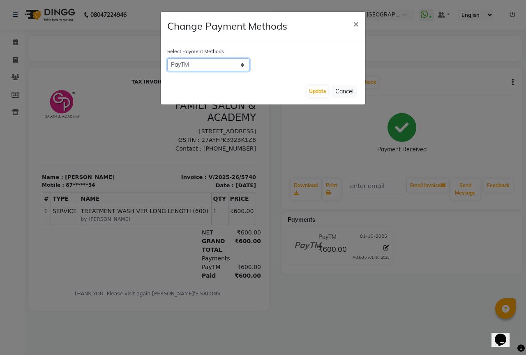
click at [204, 62] on select "CARD CASH Bank GPay PhonePe PayTM BharatPay" at bounding box center [208, 64] width 82 height 13
click at [167, 58] on select "CARD CASH Bank GPay PhonePe PayTM BharatPay" at bounding box center [208, 64] width 82 height 13
drag, startPoint x: 216, startPoint y: 59, endPoint x: 217, endPoint y: 65, distance: 5.9
click at [216, 59] on select "CARD CASH Bank GPay PhonePe PayTM BharatPay" at bounding box center [208, 64] width 82 height 13
select select "5"
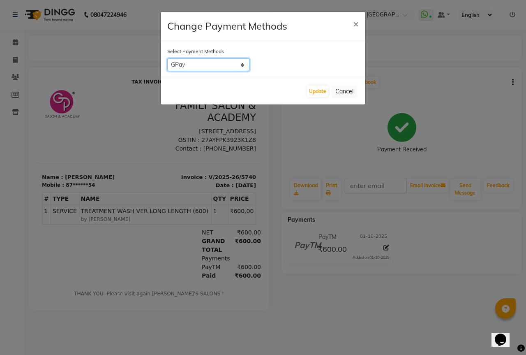
click at [167, 58] on select "CARD CASH Bank GPay PhonePe PayTM BharatPay" at bounding box center [208, 64] width 82 height 13
click at [306, 90] on div "Update Cancel" at bounding box center [263, 91] width 205 height 27
click at [307, 90] on button "Update" at bounding box center [317, 92] width 21 height 12
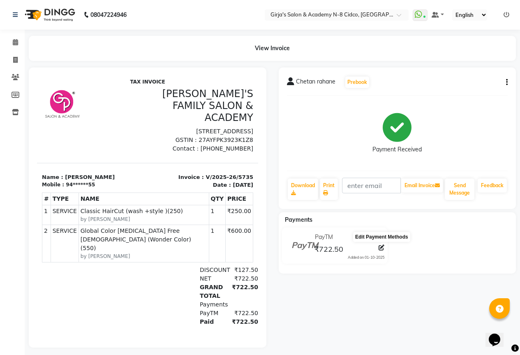
click at [380, 246] on icon at bounding box center [382, 248] width 6 height 6
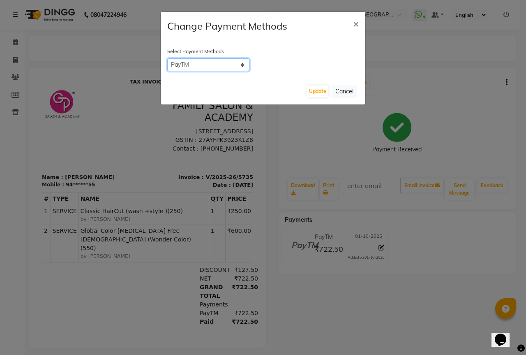
click at [225, 65] on select "CARD CASH Bank GPay PhonePe PayTM BharatPay" at bounding box center [208, 64] width 82 height 13
select select "5"
click at [167, 58] on select "CARD CASH Bank GPay PhonePe PayTM BharatPay" at bounding box center [208, 64] width 82 height 13
click at [311, 91] on button "Update" at bounding box center [317, 92] width 21 height 12
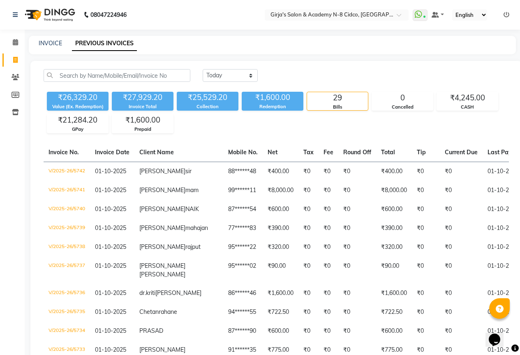
click at [503, 14] on ul "WhatsApp Status ✕ Status: Connected Most Recent Message: [DATE] 09:51 PM Recent…" at bounding box center [463, 14] width 101 height 11
click at [504, 16] on icon at bounding box center [507, 15] width 6 height 6
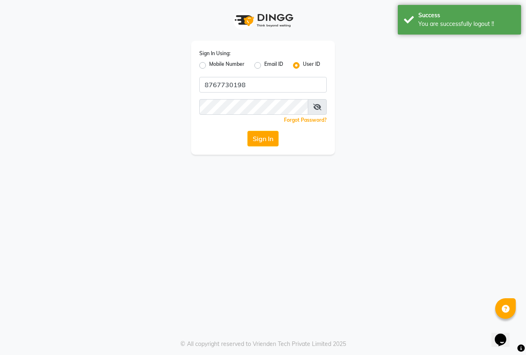
click at [285, 86] on input "8767730198" at bounding box center [262, 85] width 127 height 16
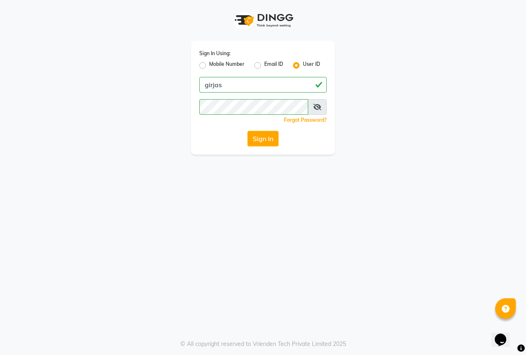
type input "girjas"
drag, startPoint x: 373, startPoint y: 92, endPoint x: 355, endPoint y: 114, distance: 28.3
click at [373, 92] on div "Sign In Using: Mobile Number Email ID User ID girjas Remember me Forgot Passwor…" at bounding box center [263, 77] width 469 height 155
click at [262, 139] on button "Sign In" at bounding box center [262, 139] width 31 height 16
